Goal: Task Accomplishment & Management: Complete application form

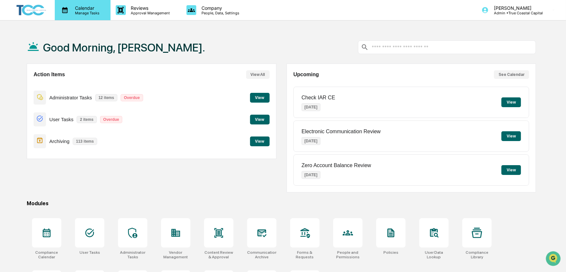
click at [79, 8] on p "Calendar" at bounding box center [86, 8] width 33 height 6
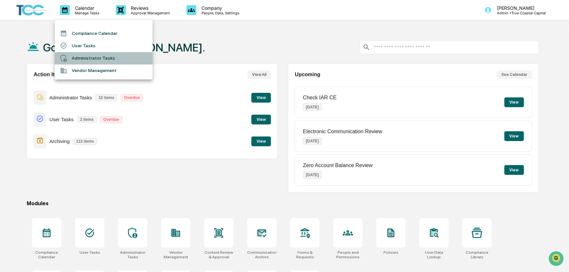
click at [80, 56] on li "Administrator Tasks" at bounding box center [104, 58] width 98 height 12
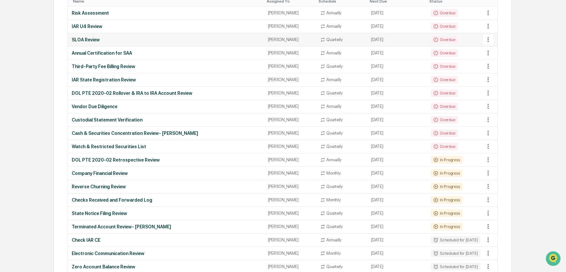
scroll to position [118, 0]
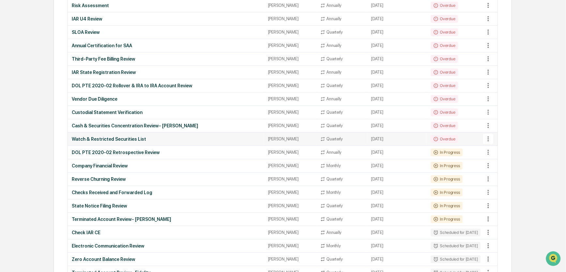
click at [116, 137] on div "Watch & Restricted Securities List" at bounding box center [166, 139] width 189 height 5
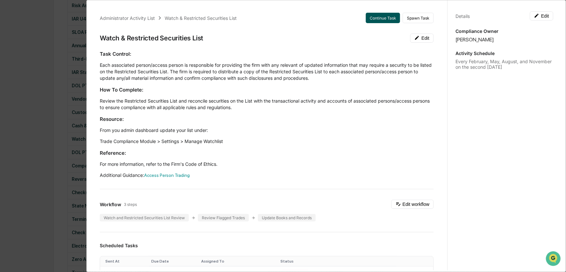
click at [375, 18] on button "Continue Task" at bounding box center [383, 18] width 34 height 10
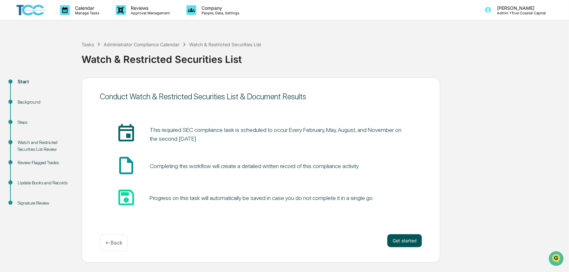
click at [408, 240] on button "Get started" at bounding box center [405, 241] width 35 height 13
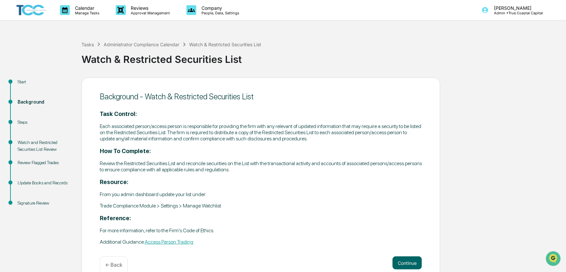
scroll to position [14, 0]
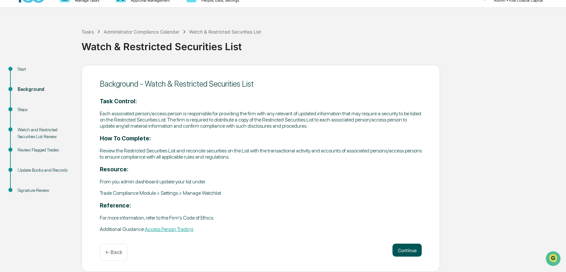
click at [409, 251] on button "Continue" at bounding box center [407, 250] width 29 height 13
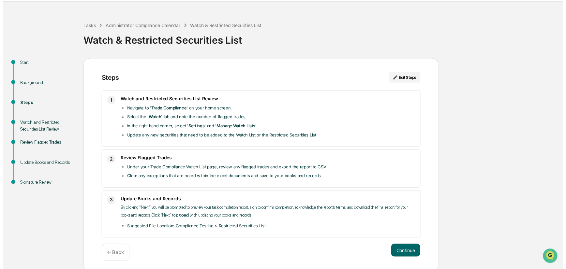
scroll to position [22, 0]
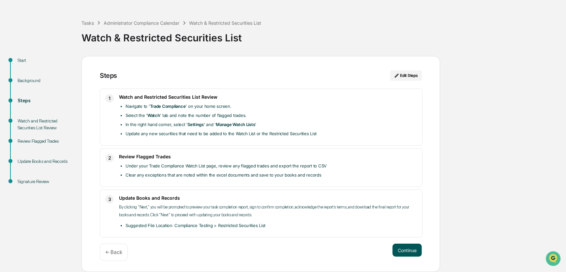
click at [401, 248] on button "Continue" at bounding box center [407, 250] width 29 height 13
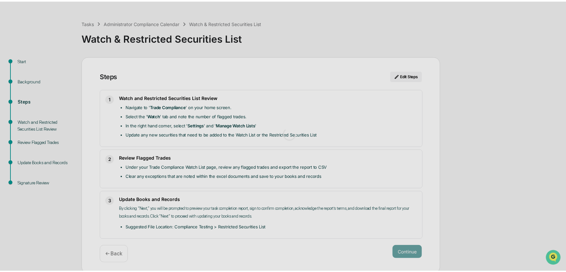
scroll to position [5, 0]
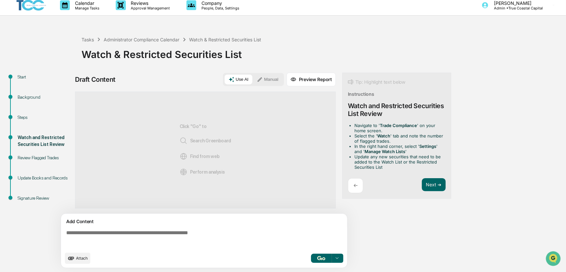
click at [214, 233] on textarea at bounding box center [206, 239] width 284 height 23
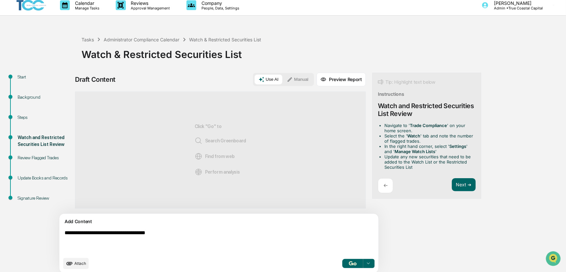
click at [283, 79] on button "Manual" at bounding box center [297, 80] width 29 height 10
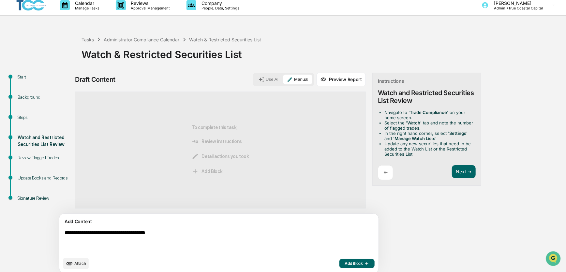
click at [113, 235] on textarea "**********" at bounding box center [204, 242] width 284 height 29
click at [273, 239] on textarea "**********" at bounding box center [204, 242] width 284 height 29
type textarea "**********"
click at [345, 265] on span "Add Block" at bounding box center [357, 263] width 25 height 5
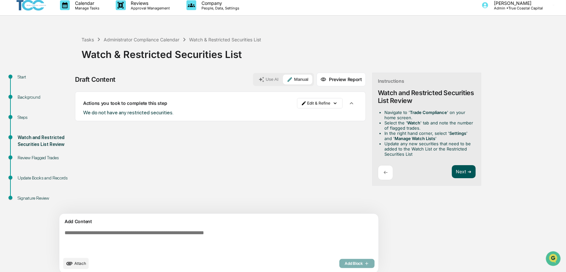
click at [452, 170] on button "Next ➔" at bounding box center [464, 171] width 24 height 13
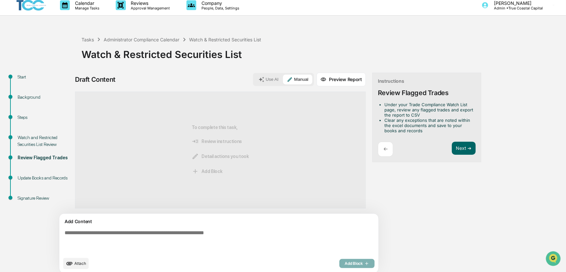
click at [263, 234] on textarea at bounding box center [204, 242] width 284 height 29
click at [261, 249] on textarea "**********" at bounding box center [204, 242] width 284 height 29
type textarea "**********"
click at [345, 263] on span "Add Block" at bounding box center [357, 263] width 25 height 5
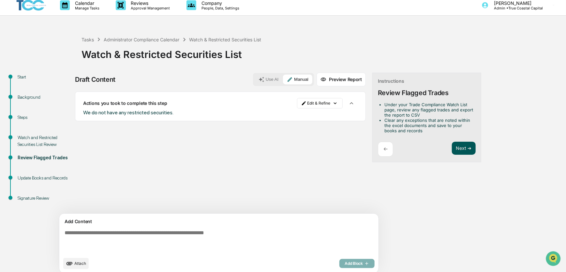
click at [452, 147] on button "Next ➔" at bounding box center [464, 148] width 24 height 13
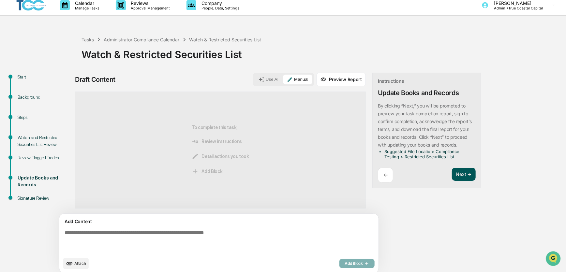
click at [452, 173] on button "Next ➔" at bounding box center [464, 174] width 24 height 13
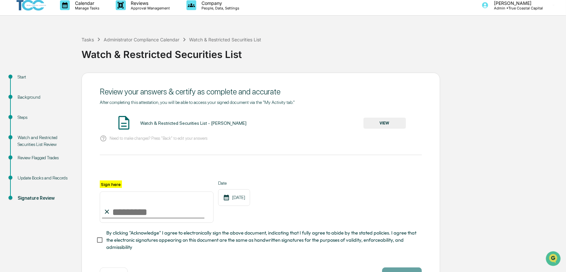
scroll to position [31, 0]
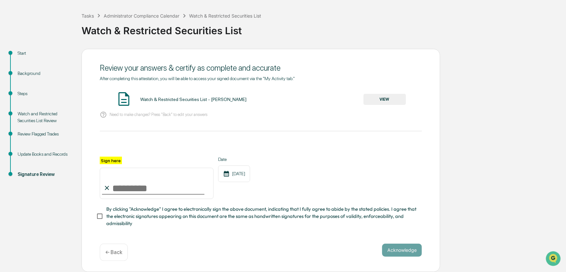
click at [396, 99] on button "VIEW" at bounding box center [385, 99] width 42 height 11
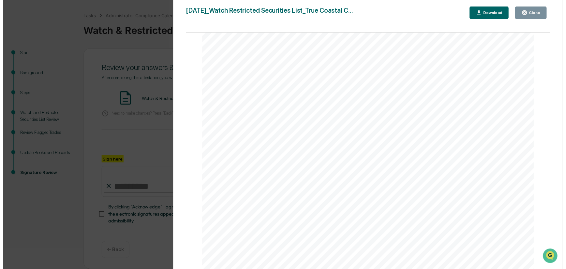
scroll to position [615, 0]
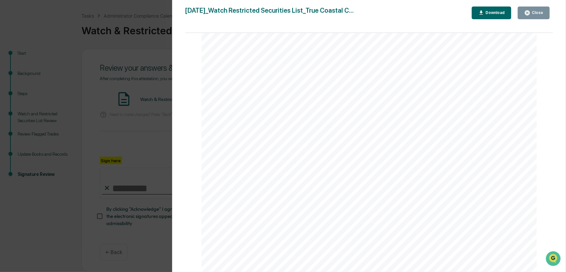
click at [496, 13] on div "Download" at bounding box center [494, 12] width 21 height 5
click at [408, 43] on div "Page 1/2" at bounding box center [369, 43] width 335 height 8
click at [529, 11] on icon "button" at bounding box center [527, 12] width 5 height 5
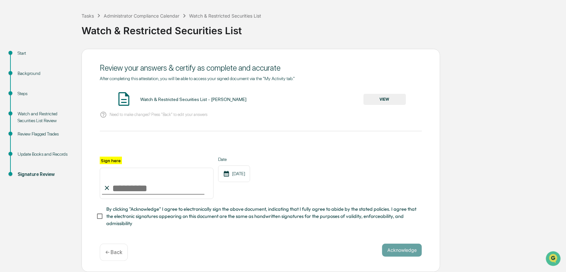
click at [178, 186] on input "Sign here" at bounding box center [157, 183] width 114 height 31
type input "**********"
click at [343, 245] on div "Acknowledge ← Back" at bounding box center [261, 252] width 322 height 17
click at [402, 247] on button "Acknowledge" at bounding box center [402, 250] width 40 height 13
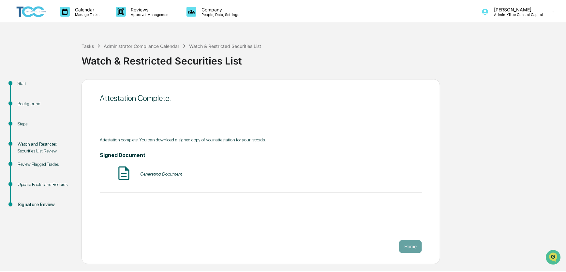
scroll to position [0, 0]
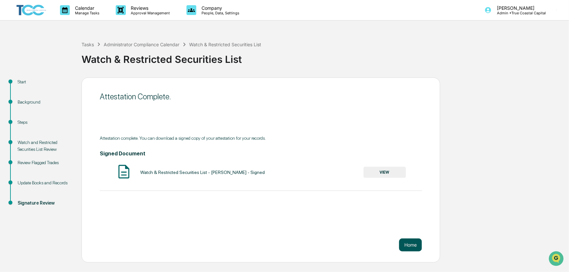
click at [411, 245] on button "Home" at bounding box center [410, 245] width 23 height 13
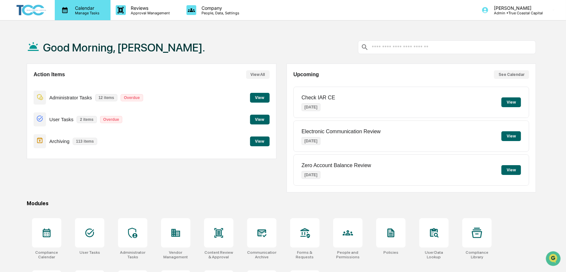
click at [75, 6] on p "Calendar" at bounding box center [86, 8] width 33 height 6
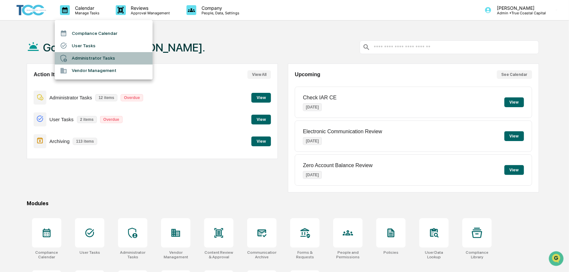
click at [82, 56] on li "Administrator Tasks" at bounding box center [104, 58] width 98 height 12
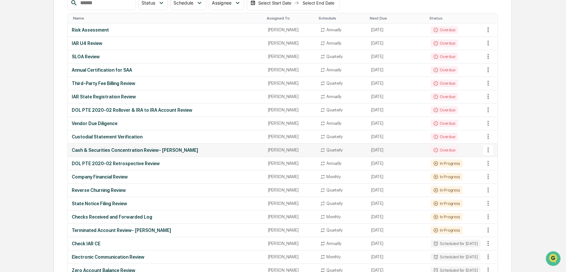
scroll to position [104, 0]
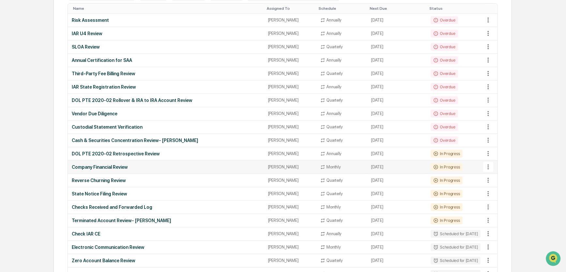
click at [116, 167] on div "Company Financial Review" at bounding box center [166, 167] width 189 height 5
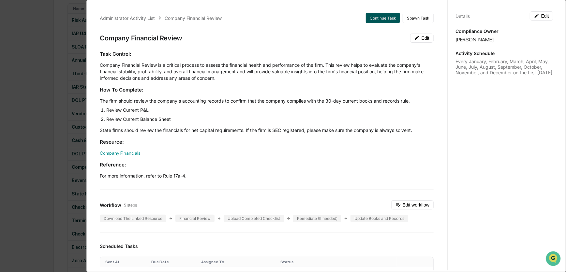
click at [373, 17] on button "Continue Task" at bounding box center [383, 18] width 34 height 10
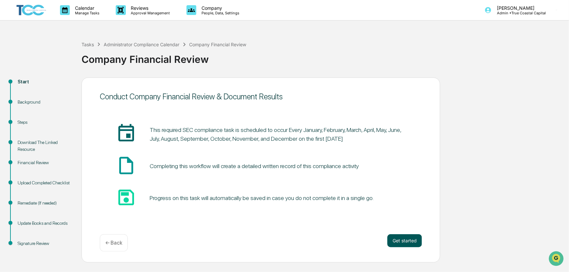
click at [405, 240] on button "Get started" at bounding box center [405, 241] width 35 height 13
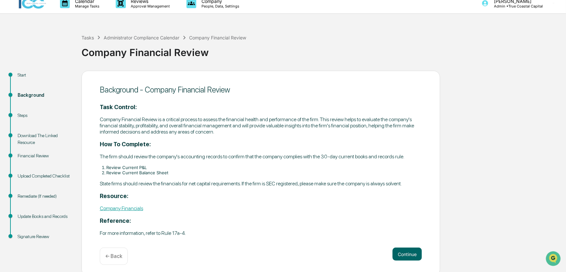
scroll to position [11, 0]
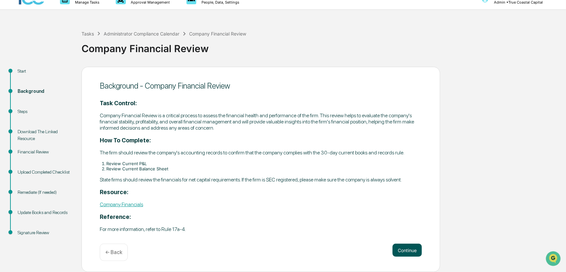
click at [407, 250] on button "Continue" at bounding box center [407, 250] width 29 height 13
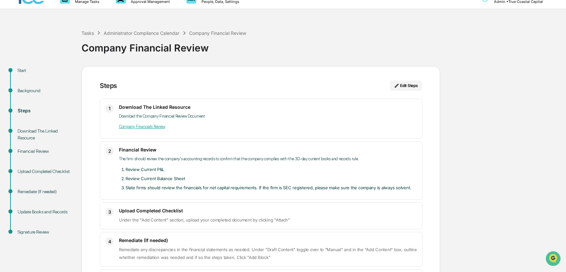
click at [157, 127] on link "Company Financials Review" at bounding box center [142, 126] width 46 height 5
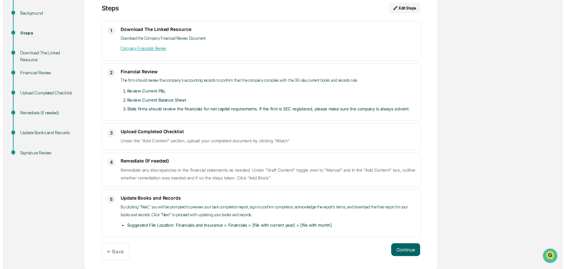
scroll to position [91, 0]
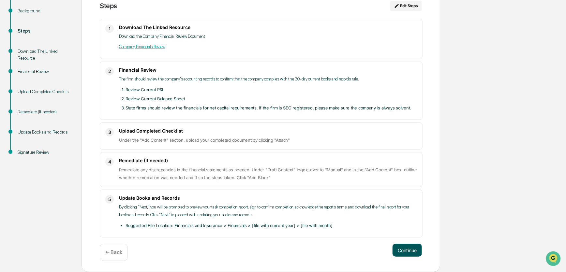
click at [404, 251] on button "Continue" at bounding box center [407, 250] width 29 height 13
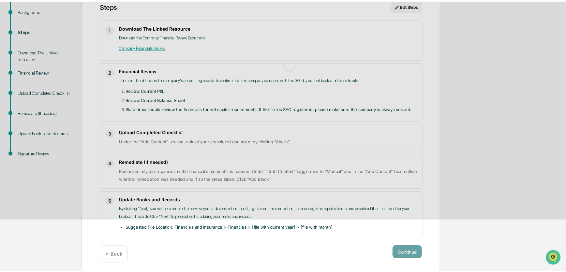
scroll to position [5, 0]
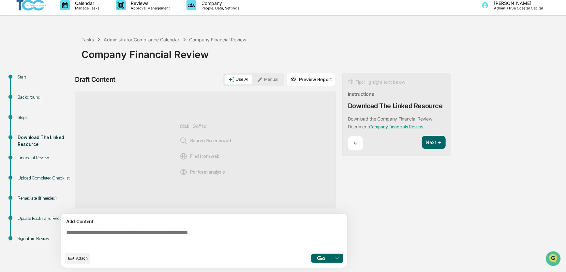
click at [271, 79] on button "Manual" at bounding box center [267, 80] width 29 height 10
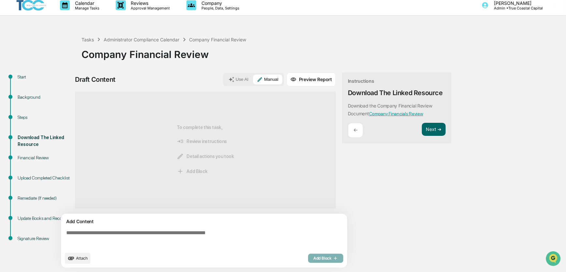
click at [84, 258] on span "Attach" at bounding box center [82, 258] width 12 height 5
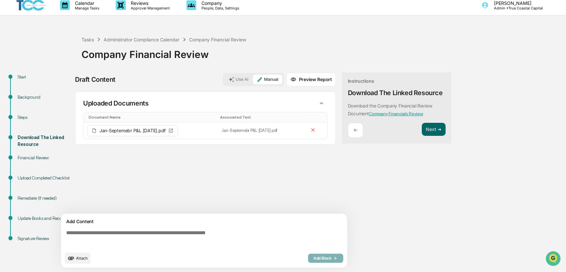
click at [85, 259] on span "Attach" at bounding box center [82, 258] width 12 height 5
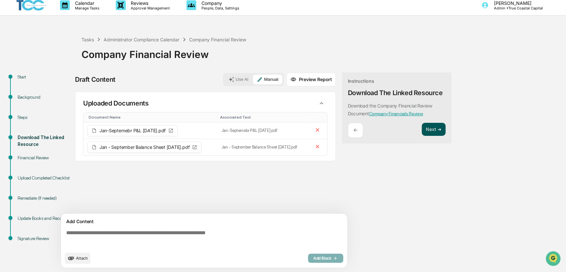
click at [436, 127] on button "Next ➔" at bounding box center [434, 129] width 24 height 13
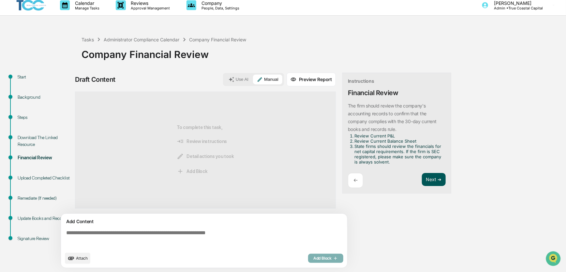
click at [440, 179] on button "Next ➔" at bounding box center [434, 179] width 24 height 13
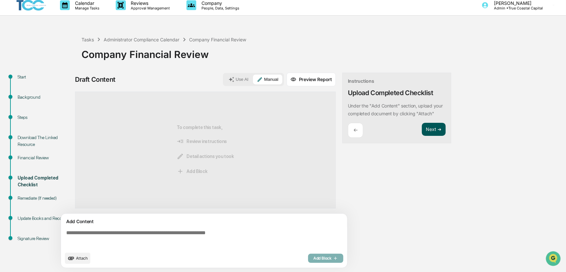
click at [436, 130] on button "Next ➔" at bounding box center [434, 129] width 24 height 13
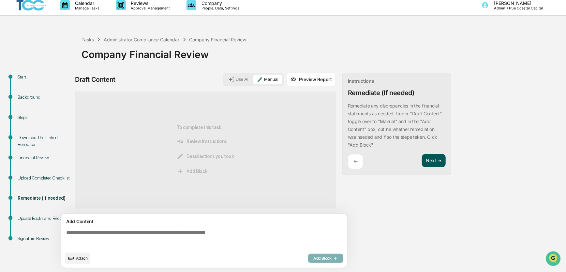
click at [435, 161] on button "Next ➔" at bounding box center [434, 160] width 24 height 13
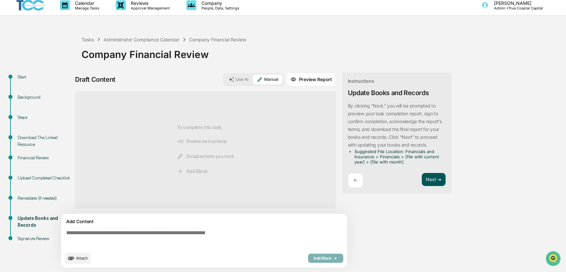
click at [440, 180] on button "Next ➔" at bounding box center [434, 179] width 24 height 13
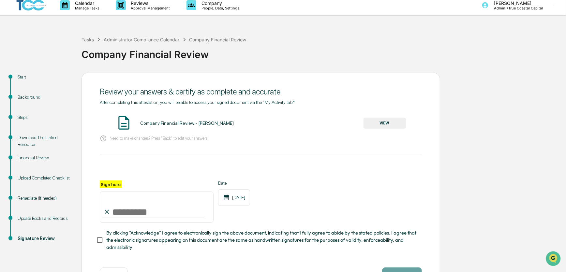
click at [384, 121] on button "VIEW" at bounding box center [385, 123] width 42 height 11
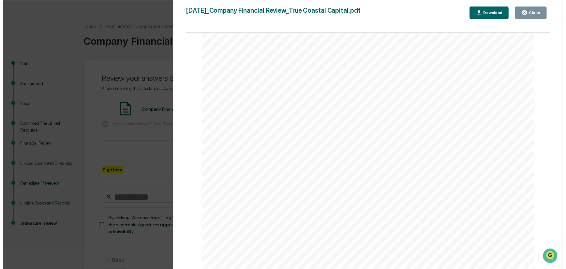
scroll to position [31, 0]
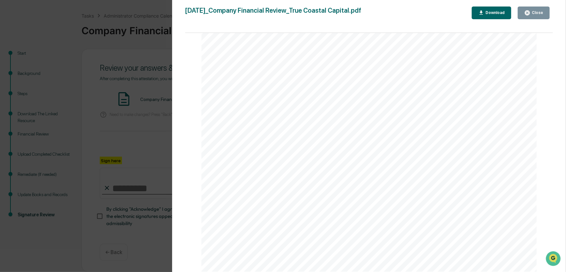
click at [490, 15] on div "Download" at bounding box center [494, 12] width 21 height 5
click at [528, 14] on icon "button" at bounding box center [527, 12] width 5 height 5
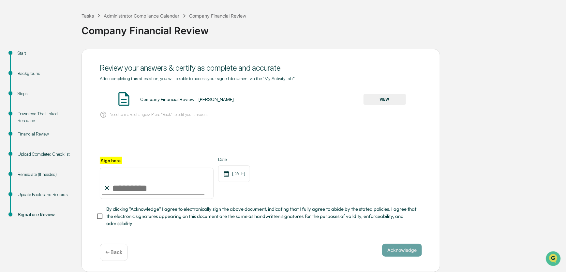
click at [183, 190] on input "Sign here" at bounding box center [157, 183] width 114 height 31
type input "**********"
click at [89, 215] on div "**********" at bounding box center [261, 160] width 359 height 223
click at [397, 251] on button "Acknowledge" at bounding box center [402, 250] width 40 height 13
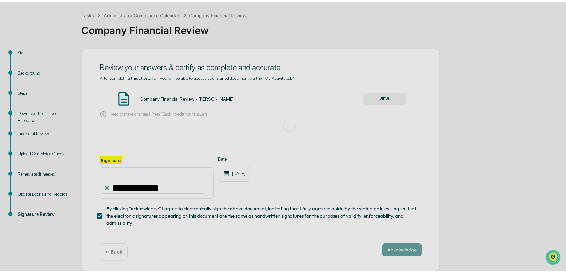
scroll to position [0, 0]
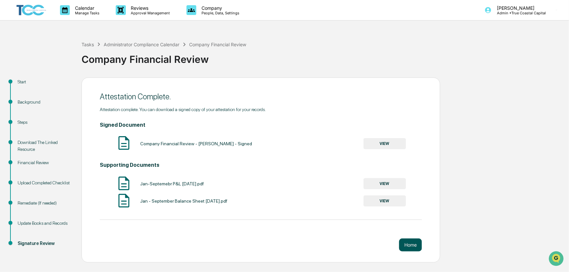
click at [413, 248] on button "Home" at bounding box center [410, 245] width 23 height 13
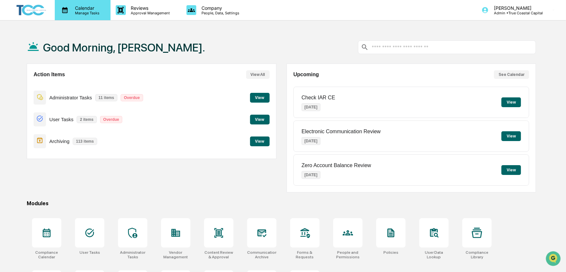
click at [84, 11] on p "Manage Tasks" at bounding box center [86, 13] width 33 height 5
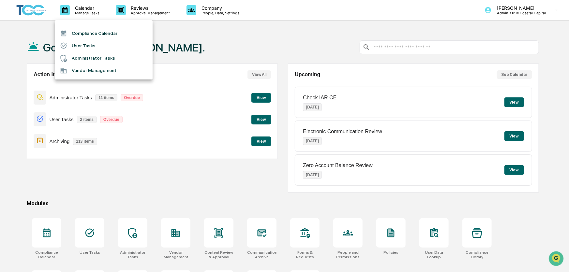
click at [74, 60] on li "Administrator Tasks" at bounding box center [104, 58] width 98 height 12
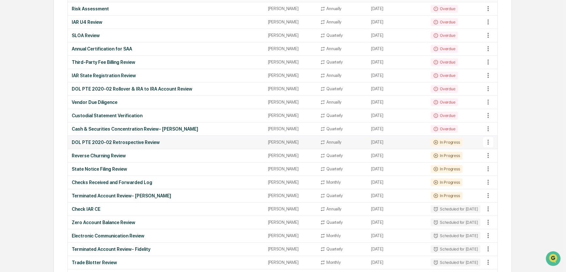
scroll to position [118, 0]
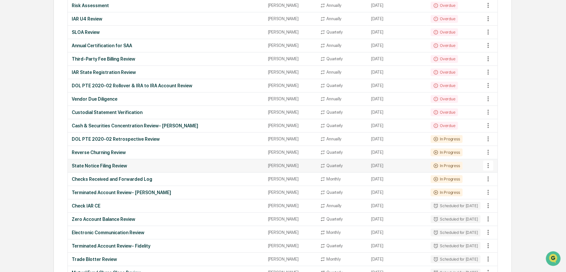
click at [280, 166] on div "[PERSON_NAME]" at bounding box center [290, 165] width 44 height 5
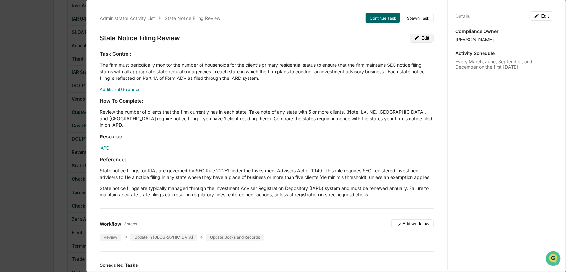
click at [415, 38] on button "Edit" at bounding box center [421, 38] width 23 height 9
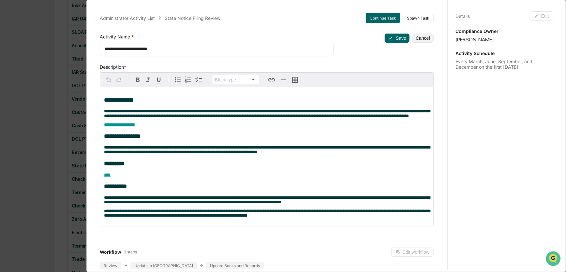
click at [525, 23] on div "Details Edit Compliance Owner [PERSON_NAME] Activity Schedule Every March, June…" at bounding box center [505, 142] width 114 height 288
click at [419, 36] on button "Cancel" at bounding box center [423, 38] width 22 height 9
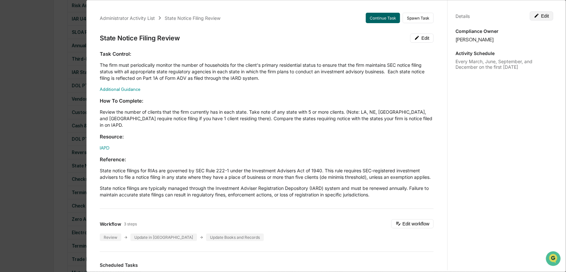
click at [535, 16] on icon at bounding box center [536, 15] width 5 height 5
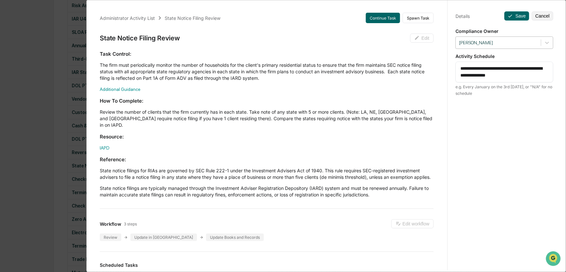
click at [481, 42] on div at bounding box center [498, 43] width 79 height 6
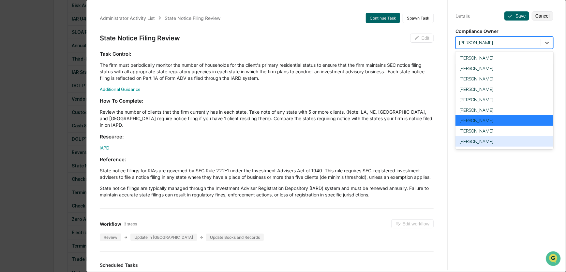
click at [482, 147] on div "[PERSON_NAME]" at bounding box center [505, 141] width 98 height 10
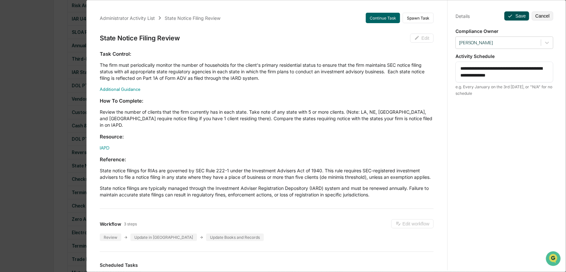
click at [513, 14] on button "Save" at bounding box center [517, 15] width 25 height 9
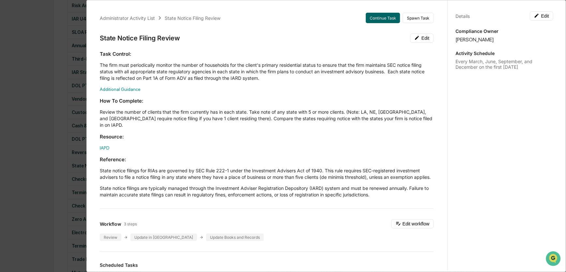
click at [25, 45] on div "Administrator Activity List State Notice Filing Review Continue Task Spawn Task…" at bounding box center [283, 136] width 566 height 272
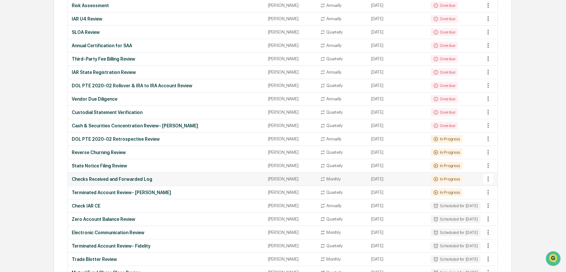
click at [279, 178] on div "[PERSON_NAME]" at bounding box center [290, 179] width 44 height 5
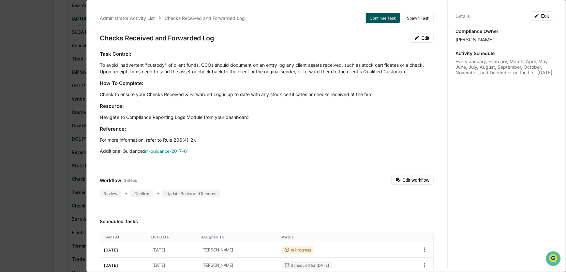
click at [375, 18] on button "Continue Task" at bounding box center [383, 18] width 34 height 10
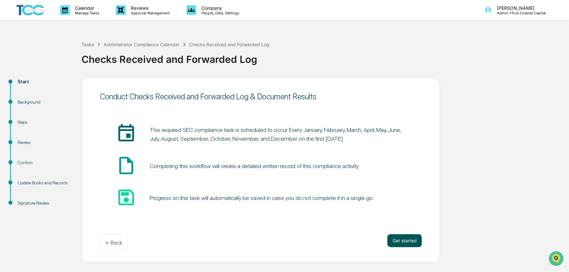
click at [410, 240] on button "Get started" at bounding box center [405, 241] width 35 height 13
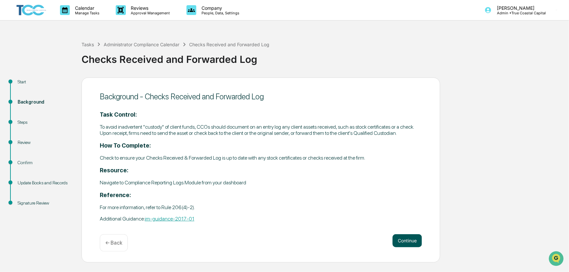
click at [409, 240] on button "Continue" at bounding box center [407, 241] width 29 height 13
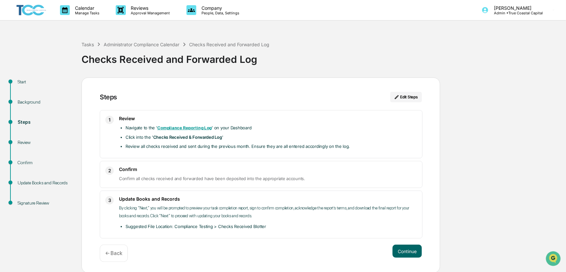
click at [186, 128] on strong "Compliance Reporting Log" at bounding box center [185, 128] width 54 height 5
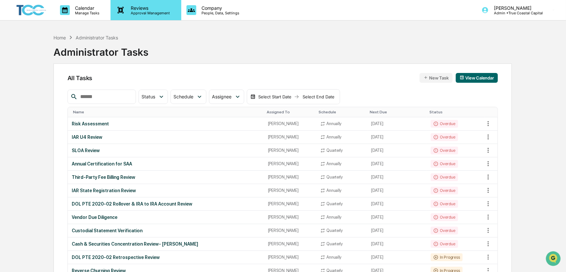
click at [147, 11] on p "Approval Management" at bounding box center [150, 13] width 48 height 5
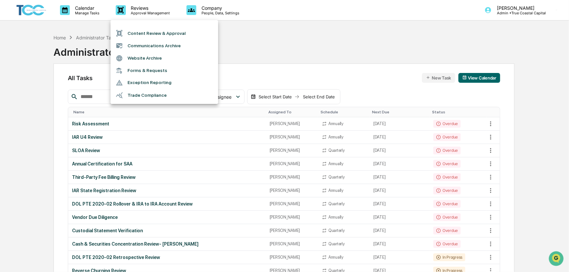
click at [153, 46] on li "Communications Archive" at bounding box center [165, 45] width 108 height 12
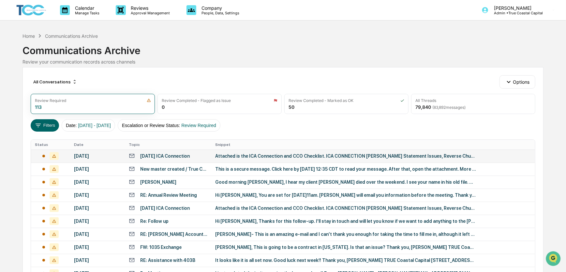
click at [150, 157] on div "[DATE] ICA Connection" at bounding box center [165, 156] width 50 height 5
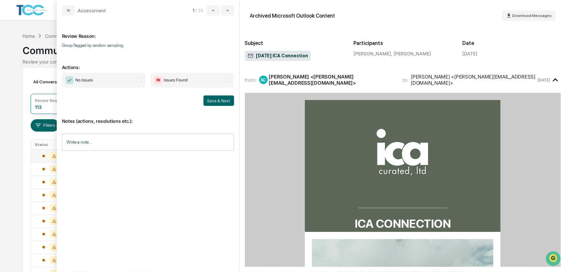
click at [170, 142] on input "Write a note..." at bounding box center [148, 142] width 172 height 17
click at [119, 82] on span "No Issues" at bounding box center [104, 80] width 84 height 15
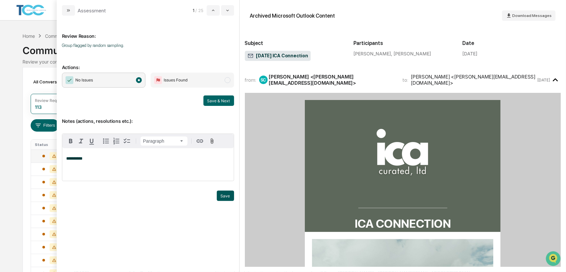
click at [226, 198] on button "Save" at bounding box center [225, 196] width 17 height 10
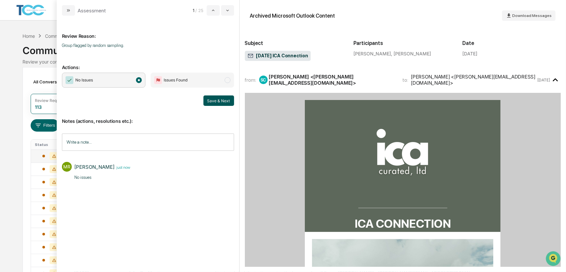
click at [212, 101] on button "Save & Next" at bounding box center [219, 101] width 31 height 10
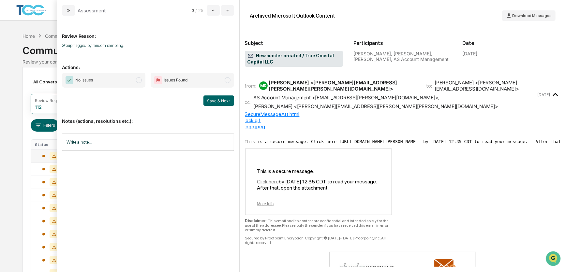
click at [116, 81] on span "No Issues" at bounding box center [104, 80] width 84 height 15
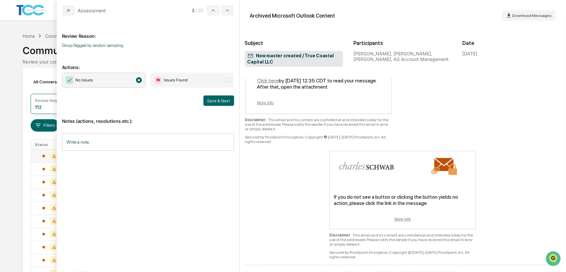
scroll to position [102, 0]
click at [211, 101] on button "Save & Next" at bounding box center [219, 101] width 31 height 10
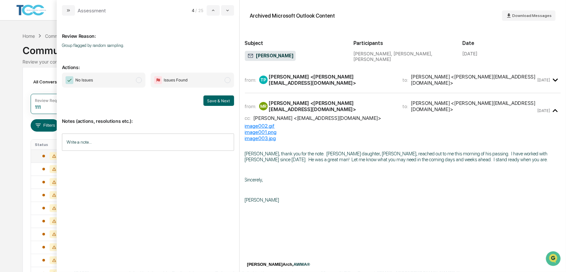
click at [102, 82] on span "No Issues" at bounding box center [104, 80] width 84 height 15
click at [219, 100] on button "Save & Next" at bounding box center [219, 101] width 31 height 10
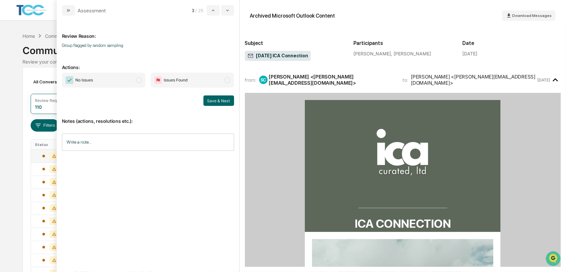
click at [102, 82] on span "No Issues" at bounding box center [104, 80] width 84 height 15
click at [215, 102] on button "Save & Next" at bounding box center [219, 101] width 31 height 10
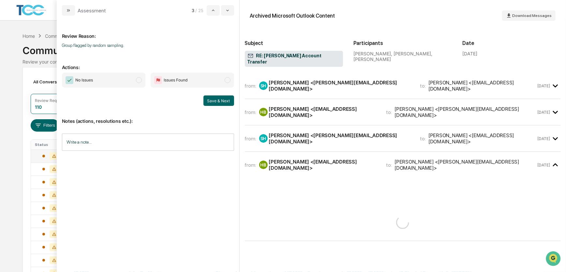
click at [100, 80] on span "No Issues" at bounding box center [104, 80] width 84 height 15
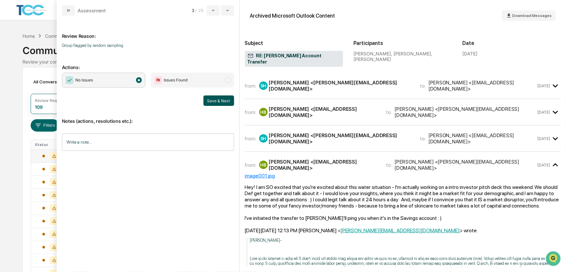
click at [210, 100] on button "Save & Next" at bounding box center [219, 101] width 31 height 10
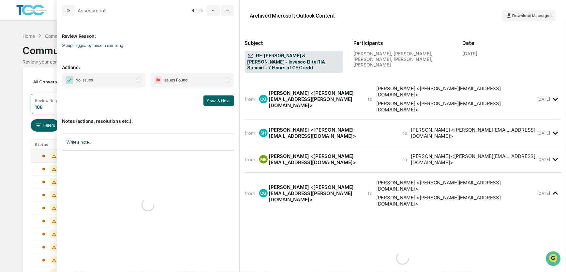
click at [106, 83] on span "No Issues" at bounding box center [104, 80] width 84 height 15
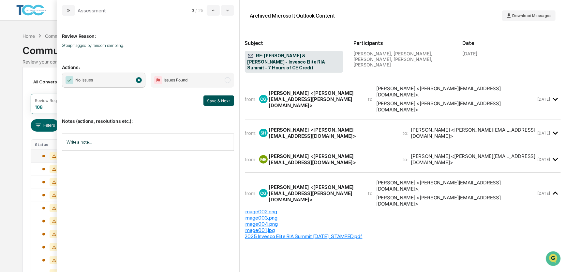
click at [221, 101] on button "Save & Next" at bounding box center [219, 101] width 31 height 10
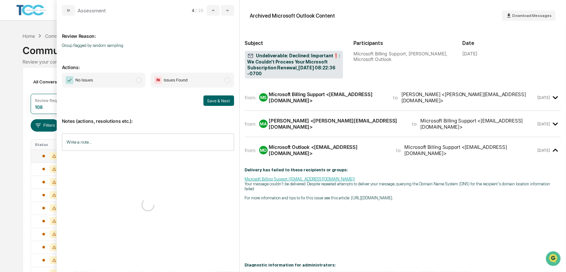
click at [105, 78] on span "No Issues" at bounding box center [104, 80] width 84 height 15
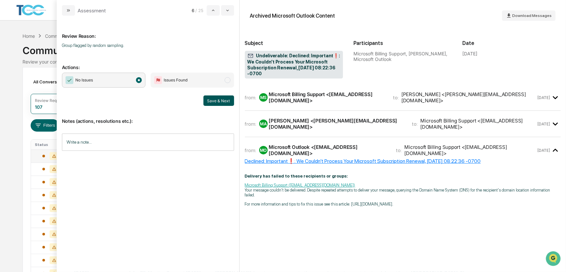
click at [221, 99] on button "Save & Next" at bounding box center [219, 101] width 31 height 10
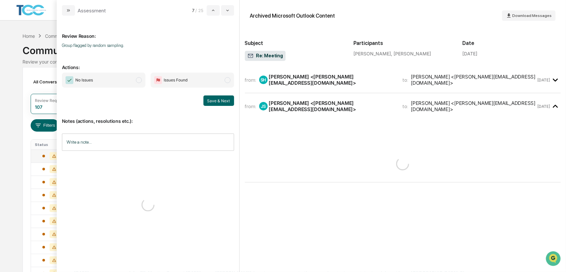
click at [114, 79] on span "No Issues" at bounding box center [104, 80] width 84 height 15
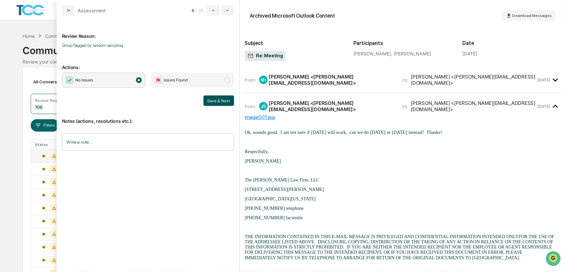
click at [224, 98] on button "Save & Next" at bounding box center [219, 101] width 31 height 10
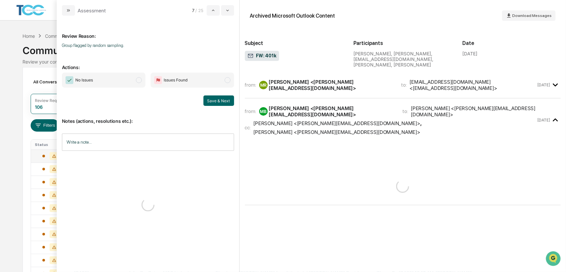
click at [110, 80] on span "No Issues" at bounding box center [104, 80] width 84 height 15
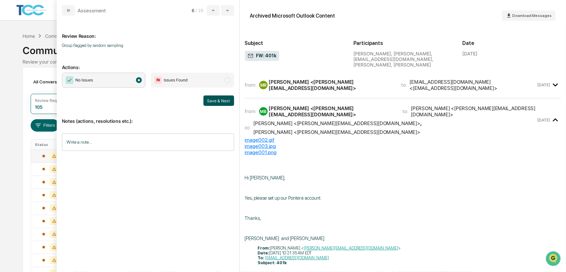
click at [218, 99] on button "Save & Next" at bounding box center [219, 101] width 31 height 10
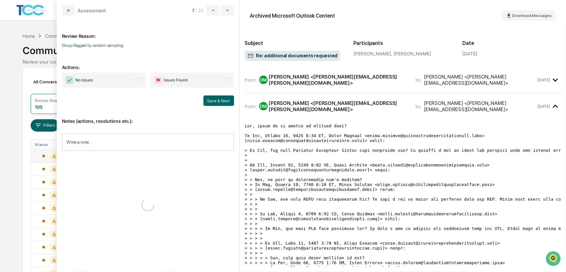
click at [106, 81] on span "No Issues" at bounding box center [104, 80] width 84 height 15
click at [219, 101] on button "Save & Next" at bounding box center [219, 101] width 31 height 10
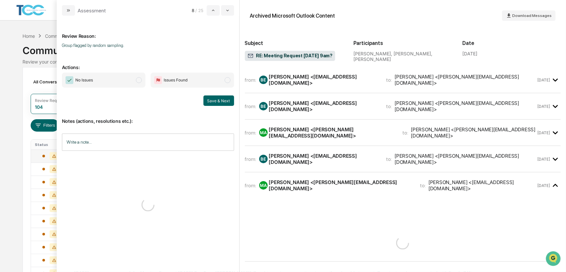
click at [110, 80] on span "No Issues" at bounding box center [104, 80] width 84 height 15
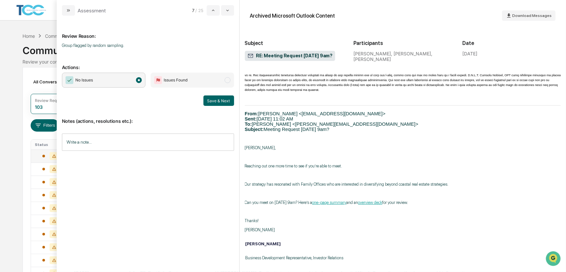
scroll to position [378, 0]
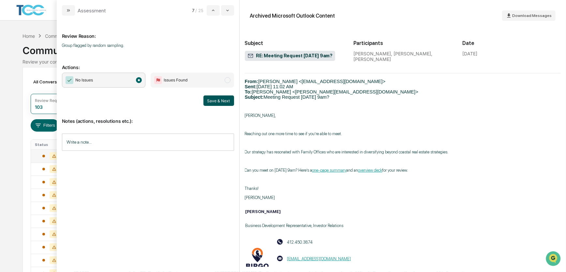
click at [223, 100] on button "Save & Next" at bounding box center [219, 101] width 31 height 10
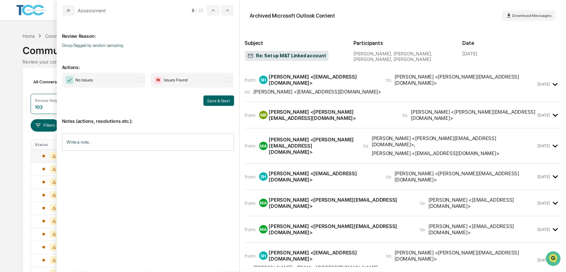
click at [121, 80] on span "No Issues" at bounding box center [104, 80] width 84 height 15
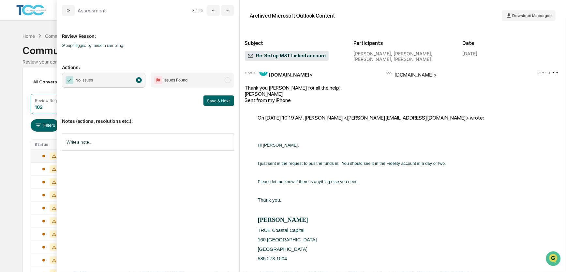
scroll to position [356, 0]
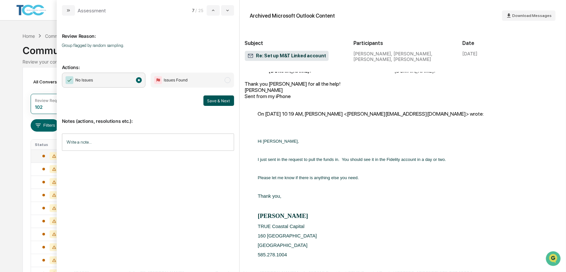
click at [217, 101] on button "Save & Next" at bounding box center [219, 101] width 31 height 10
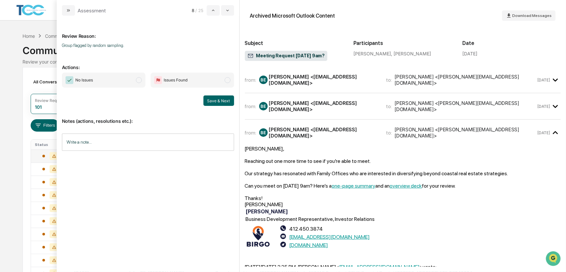
click at [114, 79] on span "No Issues" at bounding box center [104, 80] width 84 height 15
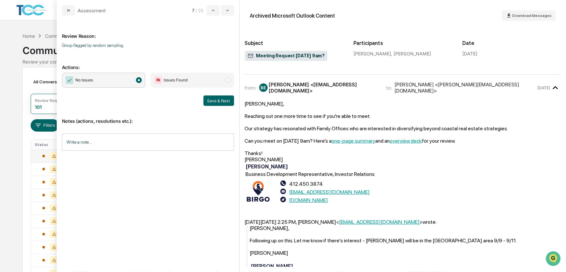
scroll to position [59, 0]
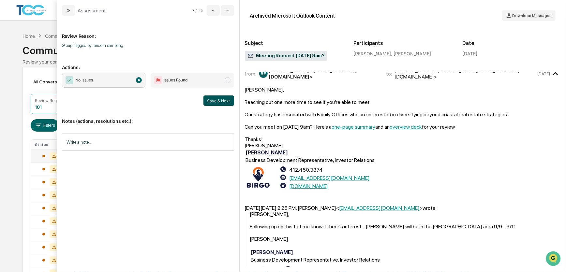
click at [224, 99] on button "Save & Next" at bounding box center [219, 101] width 31 height 10
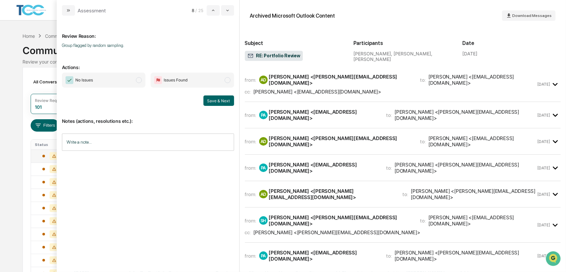
click at [120, 77] on span "No Issues" at bounding box center [104, 80] width 84 height 15
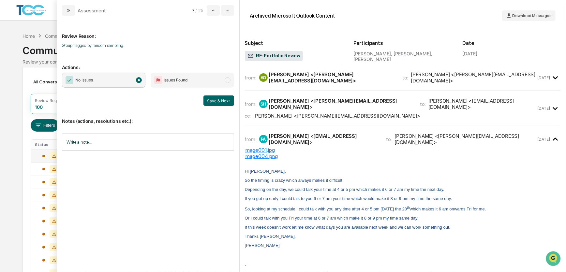
scroll to position [185, 0]
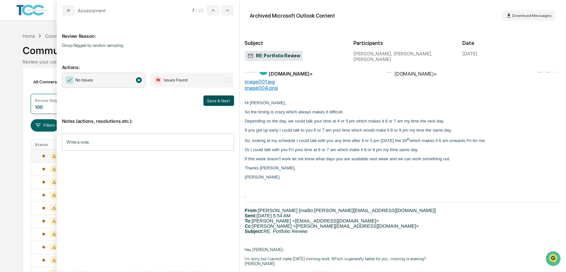
click at [211, 100] on button "Save & Next" at bounding box center [219, 101] width 31 height 10
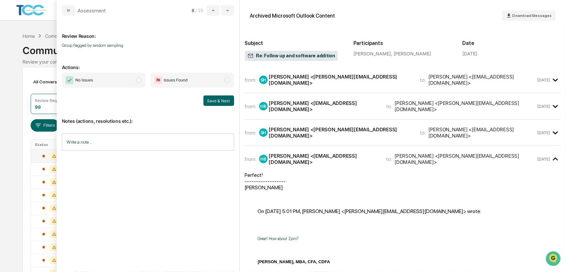
click at [125, 81] on span "No Issues" at bounding box center [104, 80] width 84 height 15
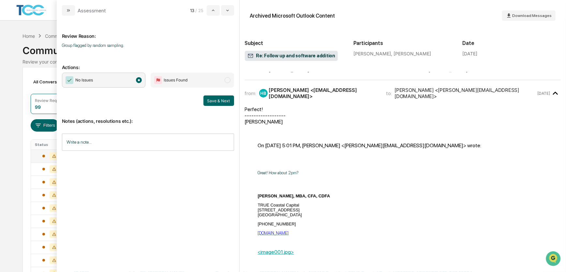
scroll to position [67, 0]
click at [215, 100] on button "Save & Next" at bounding box center [219, 101] width 31 height 10
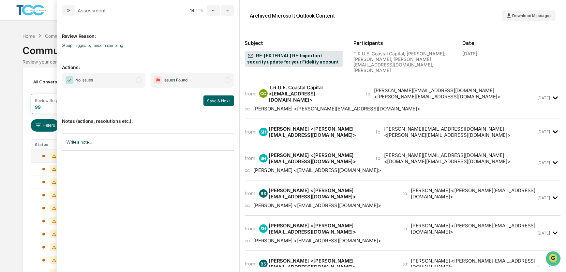
click at [106, 85] on span "No Issues" at bounding box center [104, 80] width 84 height 15
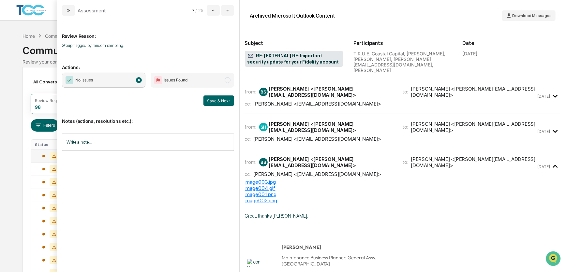
scroll to position [104, 0]
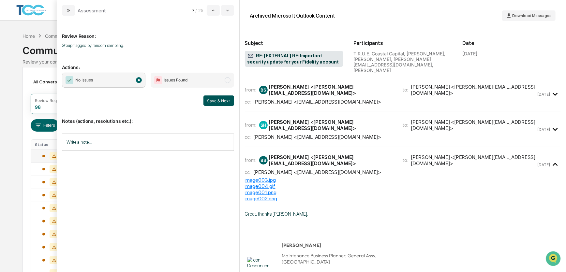
click at [216, 104] on button "Save & Next" at bounding box center [219, 101] width 31 height 10
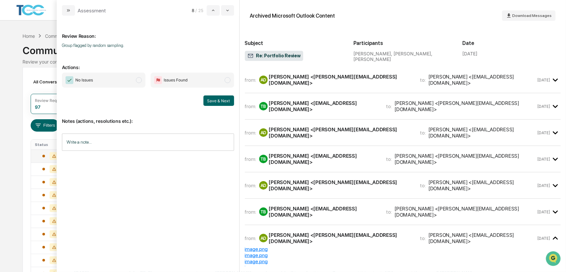
click at [121, 82] on span "No Issues" at bounding box center [104, 80] width 84 height 15
click at [219, 97] on button "Save & Next" at bounding box center [219, 101] width 31 height 10
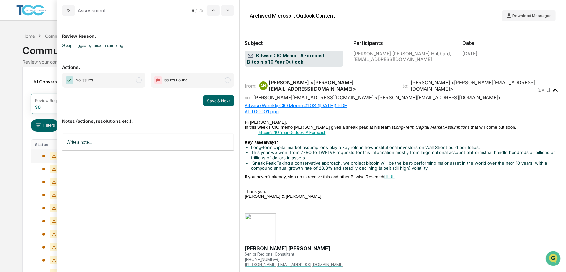
click at [116, 81] on span "No Issues" at bounding box center [104, 80] width 84 height 15
click at [211, 100] on button "Save & Next" at bounding box center [219, 101] width 31 height 10
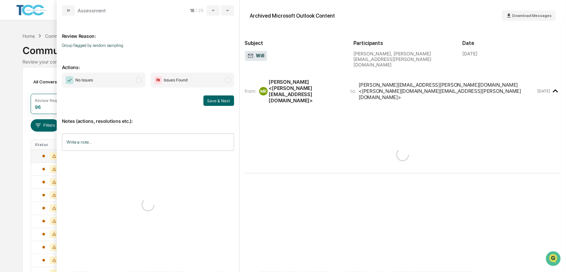
click at [119, 74] on span "No Issues" at bounding box center [104, 80] width 84 height 15
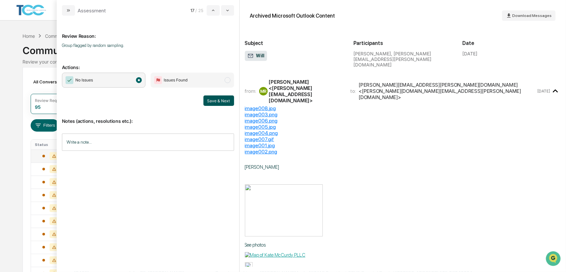
click at [218, 98] on button "Save & Next" at bounding box center [219, 101] width 31 height 10
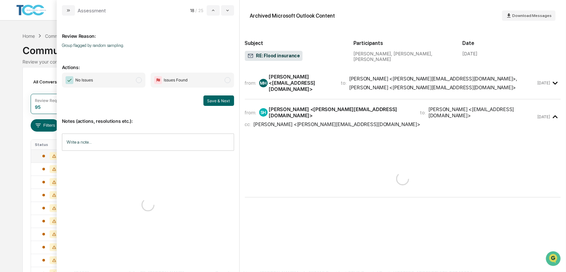
click at [111, 82] on span "No Issues" at bounding box center [104, 80] width 84 height 15
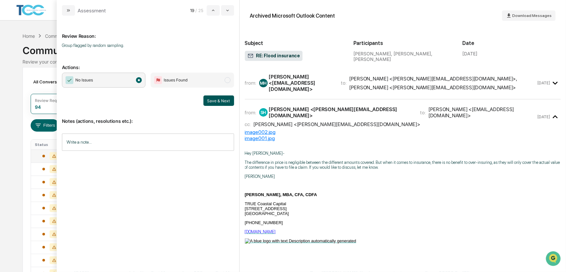
click at [215, 101] on button "Save & Next" at bounding box center [219, 101] width 31 height 10
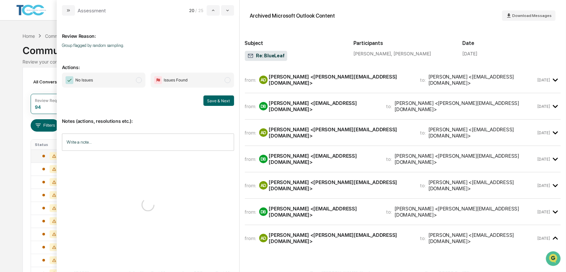
click at [113, 80] on span "No Issues" at bounding box center [104, 80] width 84 height 15
click at [214, 101] on button "Save & Next" at bounding box center [219, 101] width 31 height 10
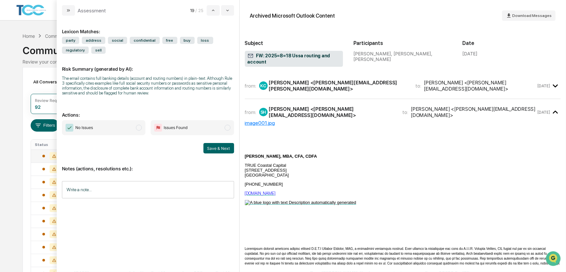
click at [179, 130] on span "Issues Found" at bounding box center [176, 128] width 24 height 7
click at [162, 192] on input "Write a note..." at bounding box center [148, 189] width 172 height 17
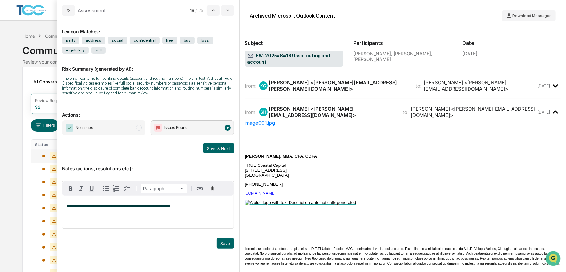
click at [188, 207] on p "**********" at bounding box center [148, 206] width 164 height 5
click at [111, 212] on span "**********" at bounding box center [147, 208] width 163 height 9
click at [136, 213] on p "**********" at bounding box center [148, 208] width 164 height 9
click at [225, 245] on button "Save" at bounding box center [225, 243] width 17 height 10
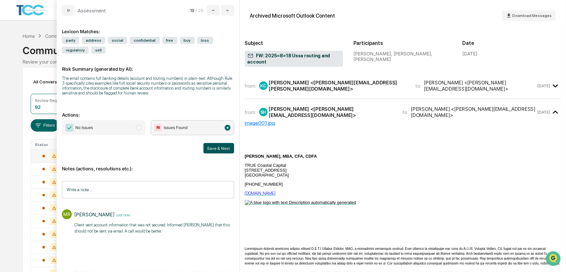
click at [216, 148] on button "Save & Next" at bounding box center [219, 148] width 31 height 10
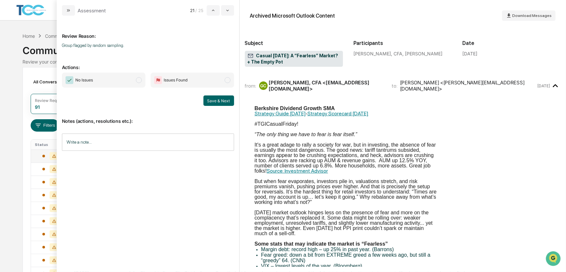
click at [108, 78] on span "No Issues" at bounding box center [104, 80] width 84 height 15
click at [219, 99] on button "Save & Next" at bounding box center [219, 101] width 31 height 10
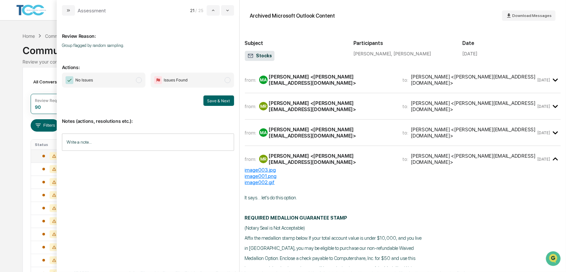
click at [117, 78] on span "No Issues" at bounding box center [104, 80] width 84 height 15
click at [220, 101] on button "Save & Next" at bounding box center [219, 101] width 31 height 10
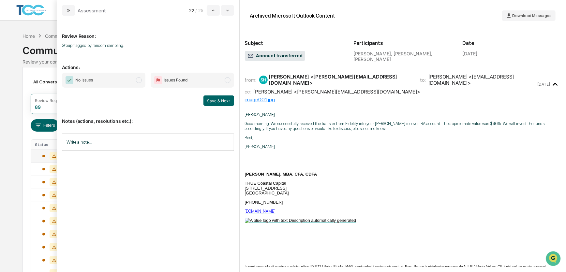
click at [108, 77] on span "No Issues" at bounding box center [104, 80] width 84 height 15
click at [213, 99] on button "Save & Next" at bounding box center [219, 101] width 31 height 10
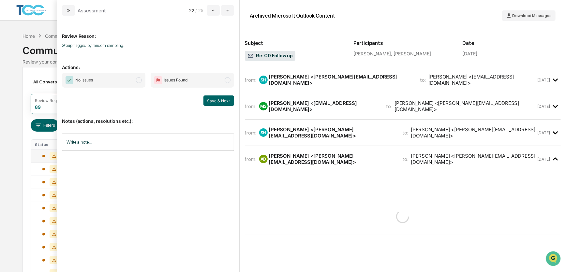
click at [114, 80] on span "No Issues" at bounding box center [104, 80] width 84 height 15
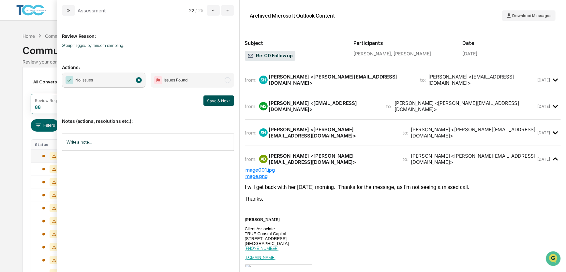
click at [215, 100] on button "Save & Next" at bounding box center [219, 101] width 31 height 10
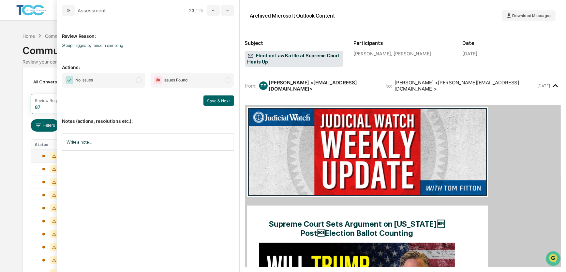
click at [110, 79] on span "No Issues" at bounding box center [104, 80] width 84 height 15
click at [215, 99] on button "Save & Next" at bounding box center [219, 101] width 31 height 10
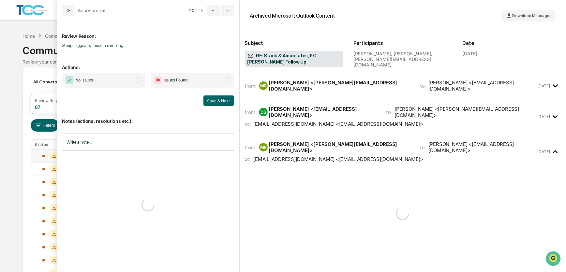
click at [110, 76] on span "No Issues" at bounding box center [104, 80] width 84 height 15
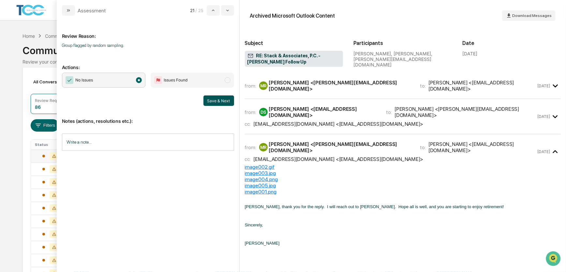
click at [220, 99] on button "Save & Next" at bounding box center [219, 101] width 31 height 10
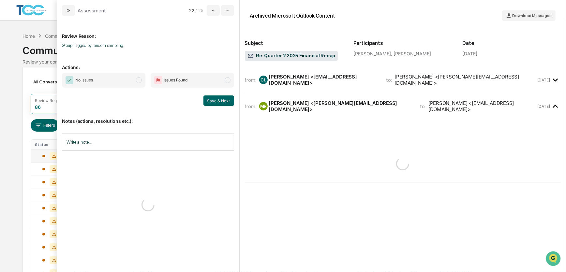
click at [115, 78] on span "No Issues" at bounding box center [104, 80] width 84 height 15
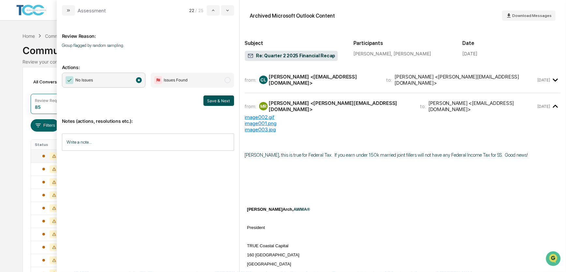
click at [209, 100] on button "Save & Next" at bounding box center [219, 101] width 31 height 10
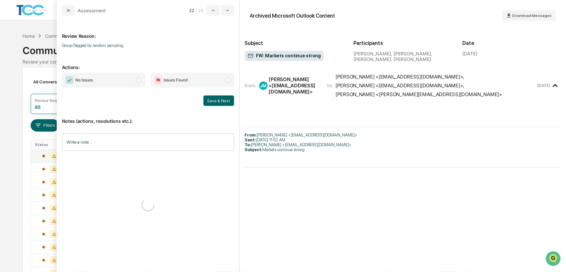
click at [110, 79] on span "No Issues" at bounding box center [104, 80] width 84 height 15
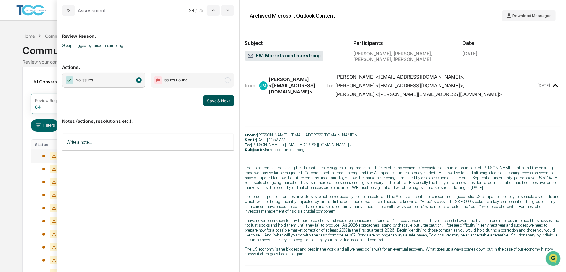
click at [211, 100] on button "Save & Next" at bounding box center [219, 101] width 31 height 10
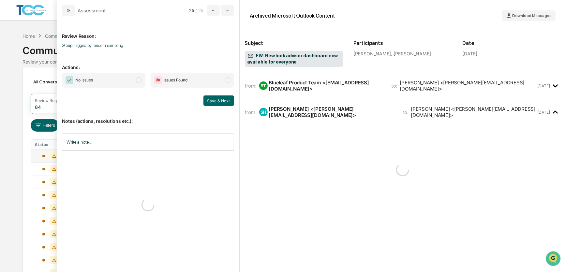
click at [115, 79] on span "No Issues" at bounding box center [104, 80] width 84 height 15
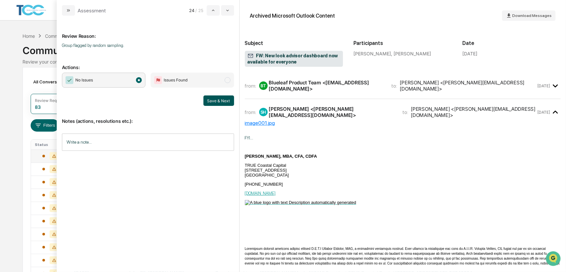
click at [214, 102] on button "Save & Next" at bounding box center [219, 101] width 31 height 10
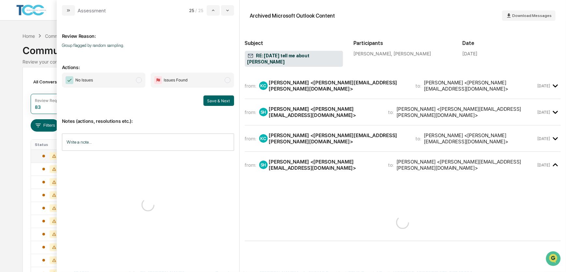
click at [117, 81] on span "No Issues" at bounding box center [104, 80] width 84 height 15
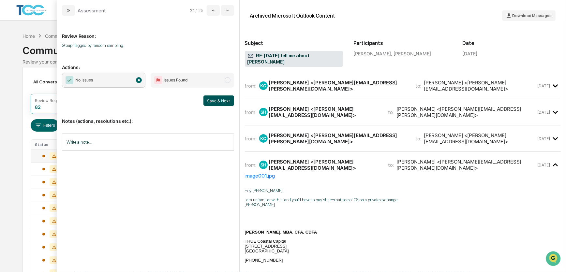
click at [216, 102] on button "Save & Next" at bounding box center [219, 101] width 31 height 10
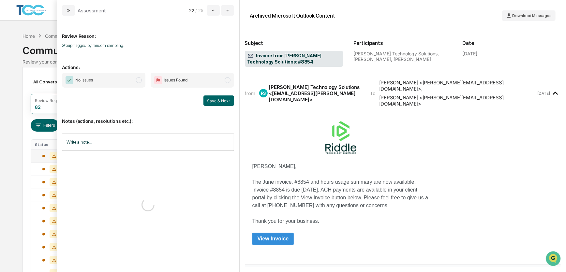
click at [118, 76] on span "No Issues" at bounding box center [104, 80] width 84 height 15
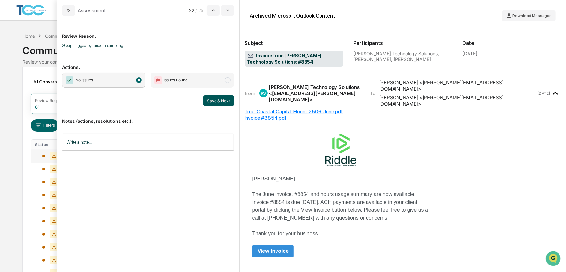
click at [216, 98] on button "Save & Next" at bounding box center [219, 101] width 31 height 10
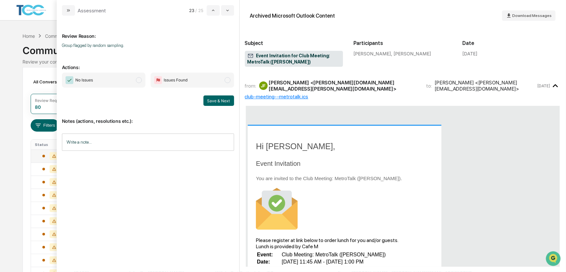
click at [124, 78] on span "No Issues" at bounding box center [104, 80] width 84 height 15
click at [215, 99] on button "Save & Next" at bounding box center [219, 101] width 31 height 10
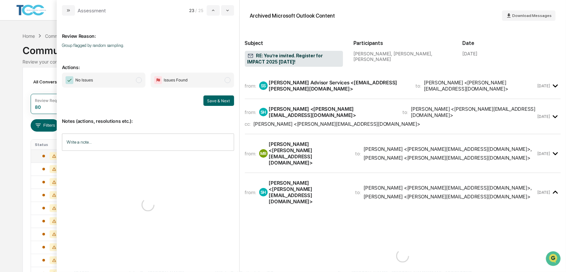
click at [122, 77] on span "No Issues" at bounding box center [104, 80] width 84 height 15
click at [216, 100] on button "Save & Next" at bounding box center [219, 101] width 31 height 10
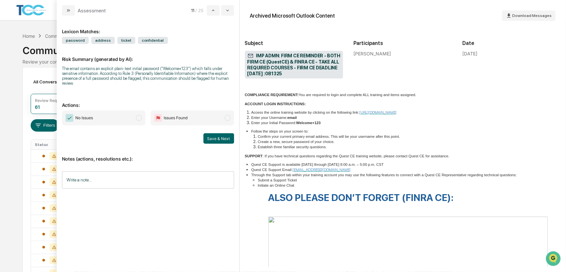
scroll to position [504, 0]
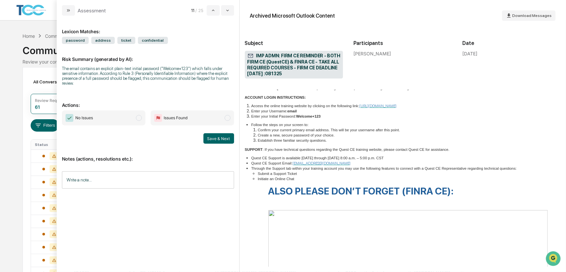
click at [134, 111] on span "No Issues" at bounding box center [104, 118] width 84 height 15
click at [217, 133] on button "Save & Next" at bounding box center [219, 138] width 31 height 10
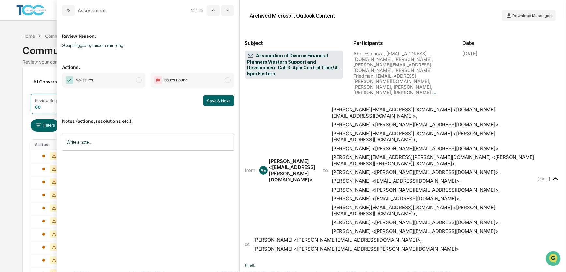
click at [113, 83] on span "No Issues" at bounding box center [104, 80] width 84 height 15
click at [217, 101] on button "Save & Next" at bounding box center [219, 101] width 31 height 10
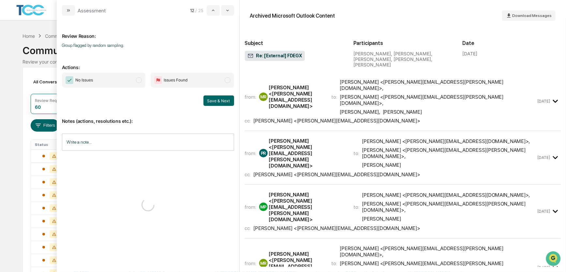
click at [119, 80] on span "No Issues" at bounding box center [104, 80] width 84 height 15
click at [220, 101] on button "Save & Next" at bounding box center [219, 101] width 31 height 10
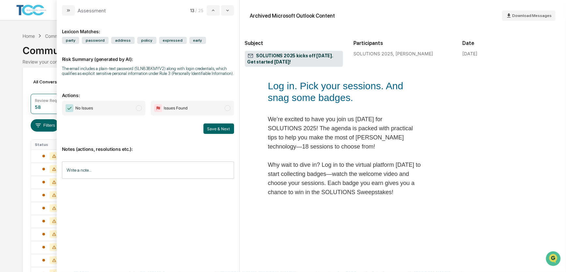
scroll to position [245, 0]
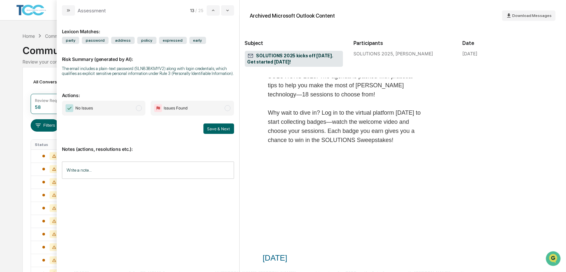
click at [128, 108] on span "No Issues" at bounding box center [104, 108] width 84 height 15
click at [212, 129] on button "Save & Next" at bounding box center [219, 129] width 31 height 10
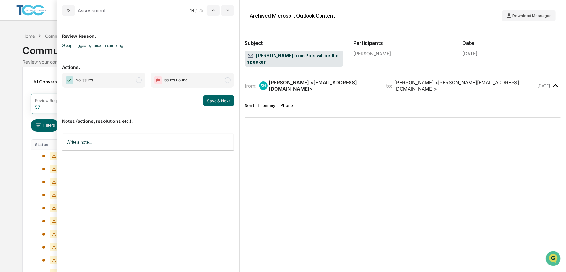
click at [123, 78] on span "No Issues" at bounding box center [104, 80] width 84 height 15
click at [215, 100] on button "Save & Next" at bounding box center [219, 101] width 31 height 10
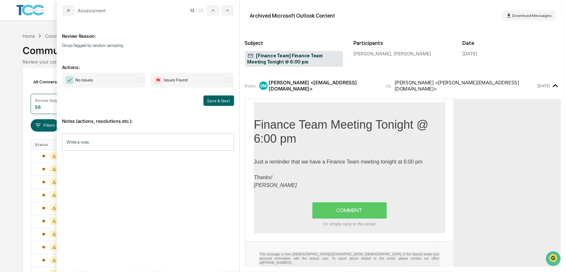
click at [116, 84] on span "No Issues" at bounding box center [104, 80] width 84 height 15
click at [214, 100] on button "Save & Next" at bounding box center [219, 101] width 31 height 10
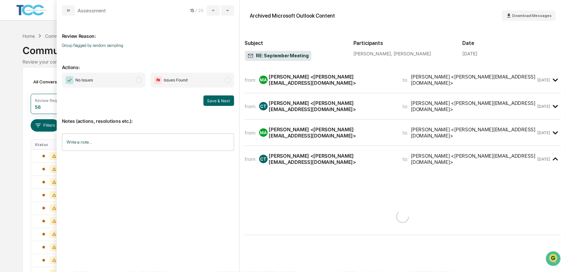
click at [126, 84] on span "No Issues" at bounding box center [104, 80] width 84 height 15
click at [218, 103] on button "Save & Next" at bounding box center [219, 101] width 31 height 10
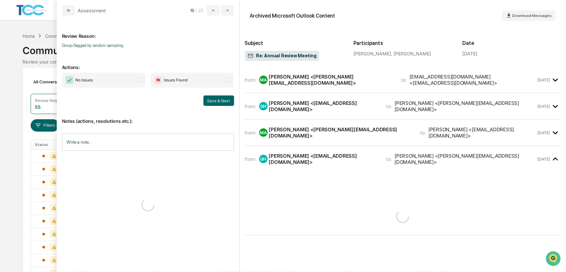
click at [126, 84] on span "No Issues" at bounding box center [104, 80] width 84 height 15
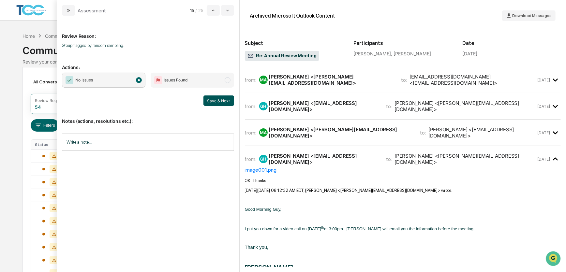
click at [219, 99] on button "Save & Next" at bounding box center [219, 101] width 31 height 10
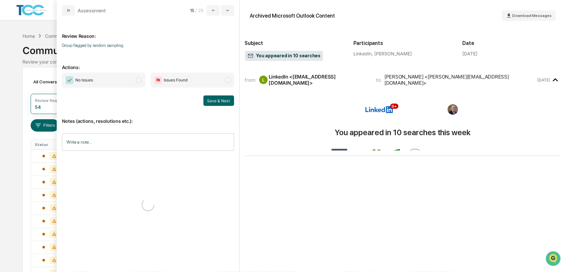
click at [126, 81] on span "No Issues" at bounding box center [104, 80] width 84 height 15
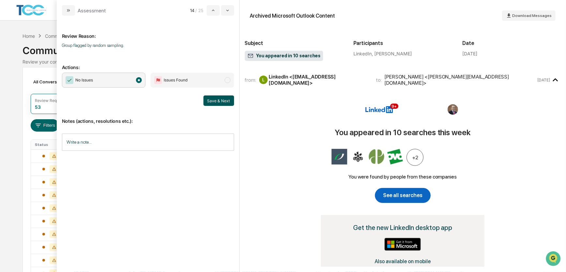
click at [217, 101] on button "Save & Next" at bounding box center [219, 101] width 31 height 10
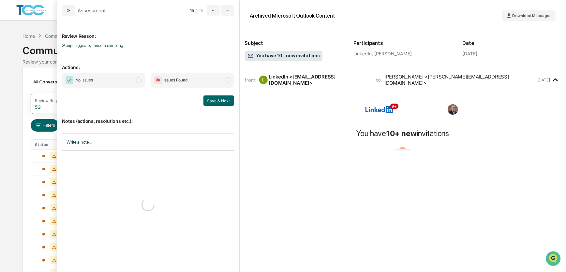
click at [120, 81] on span "No Issues" at bounding box center [104, 80] width 84 height 15
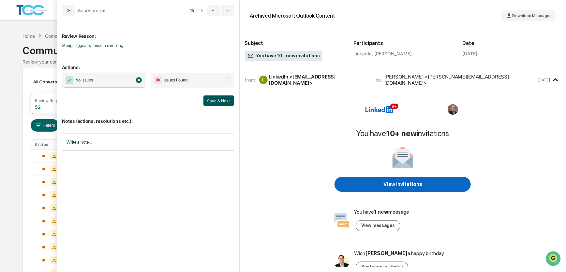
click at [217, 101] on button "Save & Next" at bounding box center [219, 101] width 31 height 10
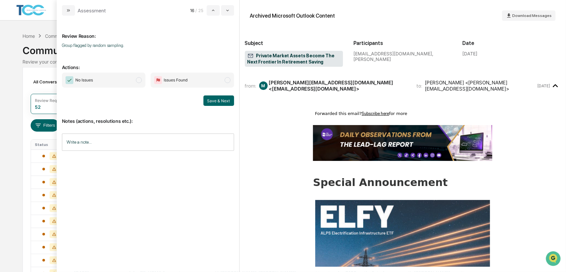
click at [122, 84] on span "No Issues" at bounding box center [104, 80] width 84 height 15
click at [216, 101] on button "Save & Next" at bounding box center [219, 101] width 31 height 10
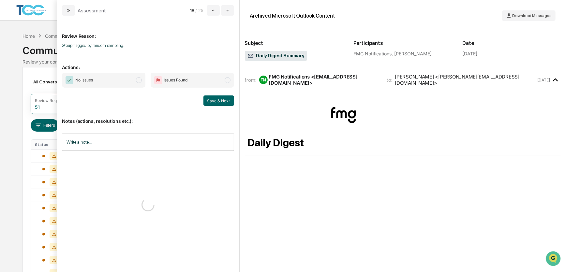
click at [117, 85] on span "No Issues" at bounding box center [104, 80] width 84 height 15
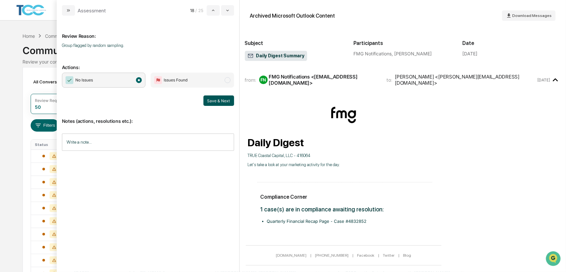
click at [213, 100] on button "Save & Next" at bounding box center [219, 101] width 31 height 10
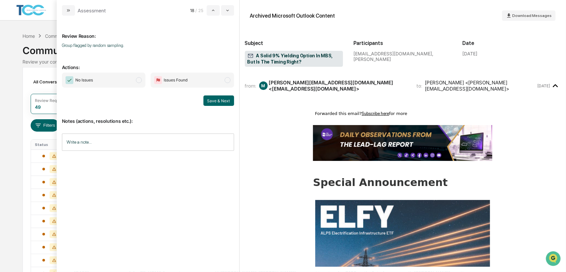
click at [116, 84] on span "No Issues" at bounding box center [104, 80] width 84 height 15
click at [215, 103] on button "Save & Next" at bounding box center [219, 101] width 31 height 10
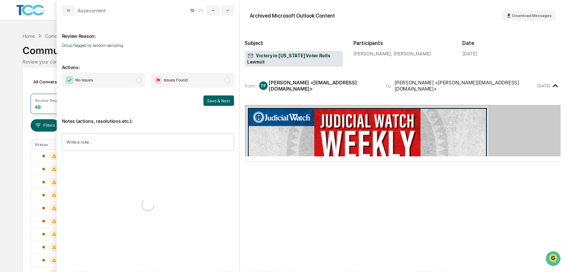
click at [117, 83] on span "No Issues" at bounding box center [104, 80] width 84 height 15
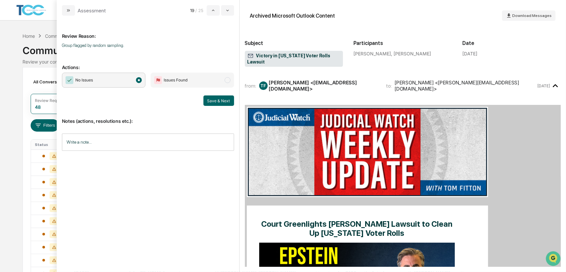
click at [218, 102] on button "Save & Next" at bounding box center [219, 101] width 31 height 10
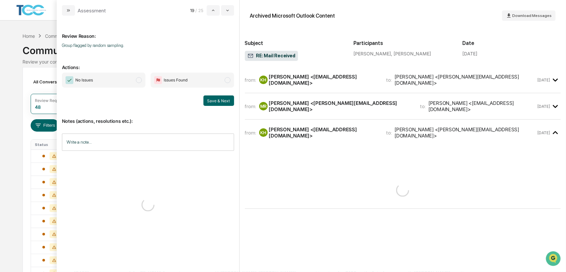
click at [127, 84] on span "No Issues" at bounding box center [104, 80] width 84 height 15
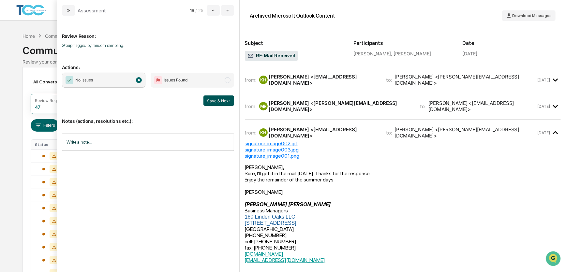
click at [219, 101] on button "Save & Next" at bounding box center [219, 101] width 31 height 10
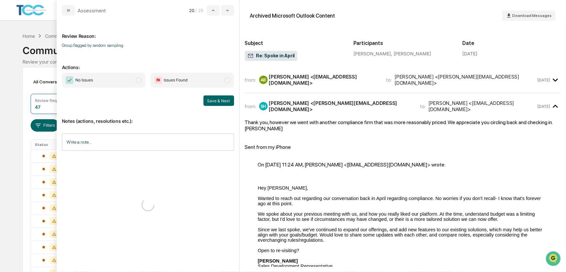
click at [123, 80] on span "No Issues" at bounding box center [104, 80] width 84 height 15
click at [215, 98] on button "Save & Next" at bounding box center [219, 101] width 31 height 10
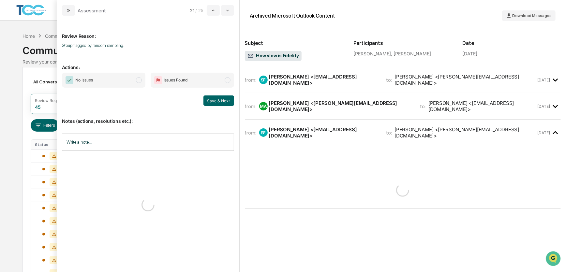
click at [110, 78] on span "No Issues" at bounding box center [104, 80] width 84 height 15
click at [210, 97] on button "Save & Next" at bounding box center [219, 101] width 31 height 10
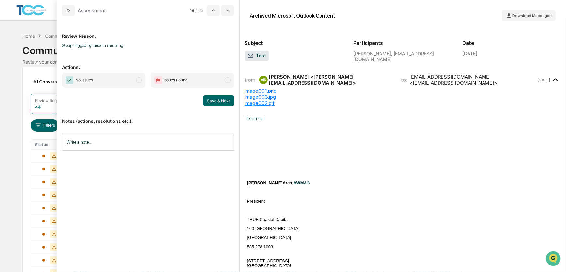
click at [119, 82] on span "No Issues" at bounding box center [104, 80] width 84 height 15
click at [205, 99] on button "Save & Next" at bounding box center [219, 101] width 31 height 10
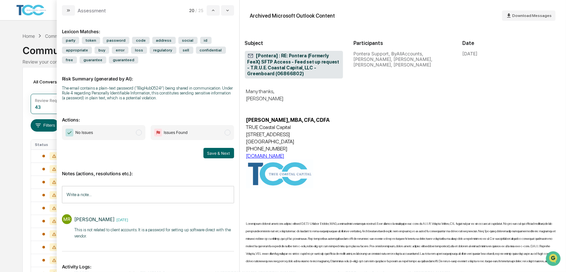
scroll to position [1156, 0]
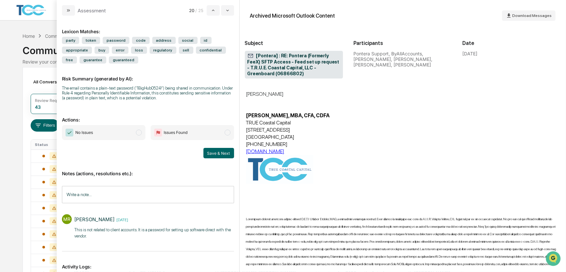
click at [118, 135] on span "No Issues" at bounding box center [104, 132] width 84 height 15
click at [215, 153] on button "Save & Next" at bounding box center [219, 153] width 31 height 10
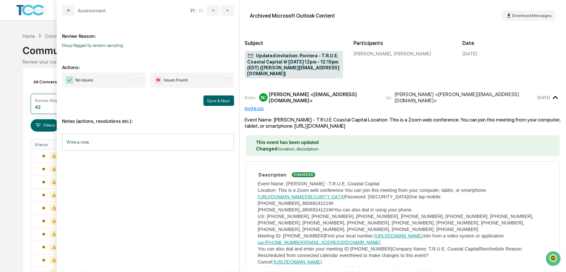
click at [107, 80] on span "No Issues" at bounding box center [104, 80] width 84 height 15
click at [218, 99] on button "Save & Next" at bounding box center [219, 101] width 31 height 10
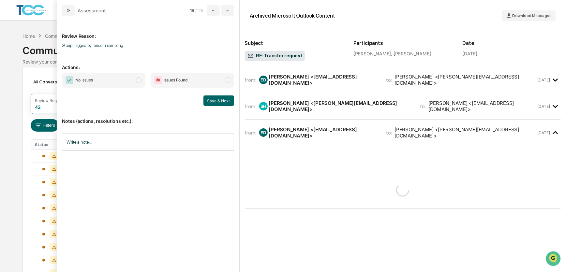
click at [121, 83] on span "No Issues" at bounding box center [104, 80] width 84 height 15
click at [212, 103] on button "Save & Next" at bounding box center [219, 101] width 31 height 10
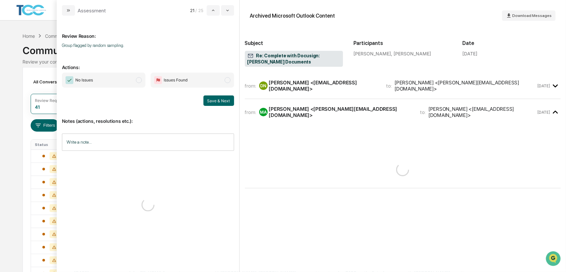
click at [124, 83] on span "No Issues" at bounding box center [104, 80] width 84 height 15
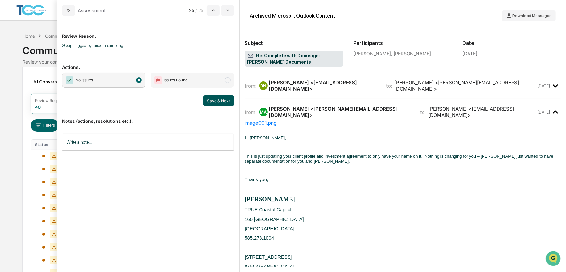
click at [217, 103] on button "Save & Next" at bounding box center [219, 101] width 31 height 10
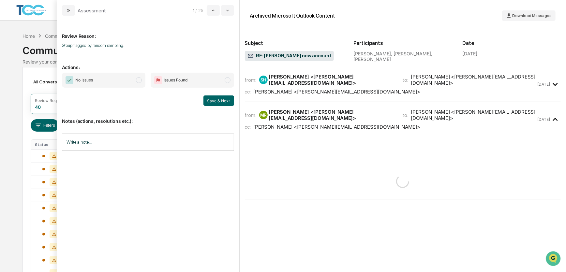
click at [128, 83] on span "No Issues" at bounding box center [104, 80] width 84 height 15
click at [212, 103] on button "Save & Next" at bounding box center [219, 101] width 31 height 10
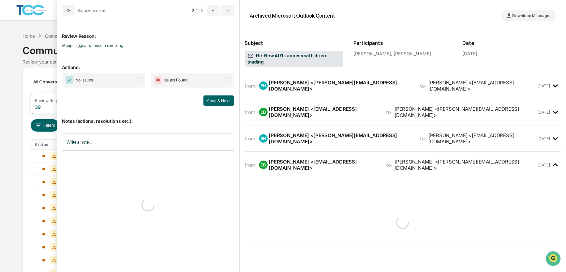
click at [116, 81] on span "No Issues" at bounding box center [104, 80] width 84 height 15
click at [214, 102] on button "Save & Next" at bounding box center [219, 101] width 31 height 10
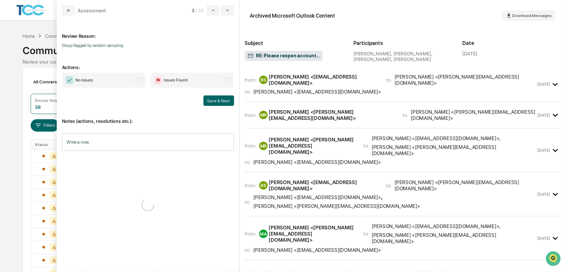
click at [125, 84] on span "No Issues" at bounding box center [104, 80] width 84 height 15
click at [212, 103] on button "Save & Next" at bounding box center [219, 101] width 31 height 10
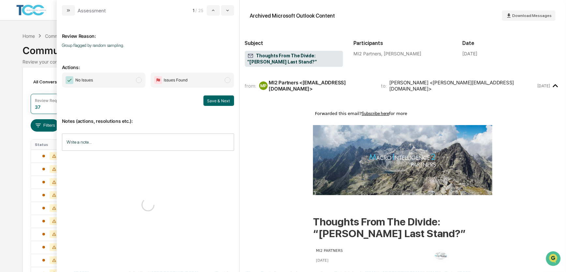
click at [124, 83] on span "No Issues" at bounding box center [104, 80] width 84 height 15
click at [212, 101] on button "Save & Next" at bounding box center [219, 101] width 31 height 10
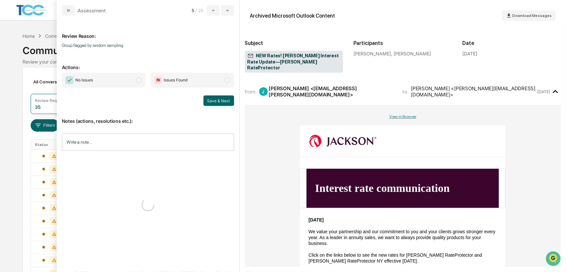
click at [123, 83] on span "No Issues" at bounding box center [104, 80] width 84 height 15
click at [213, 103] on button "Save & Next" at bounding box center [219, 101] width 31 height 10
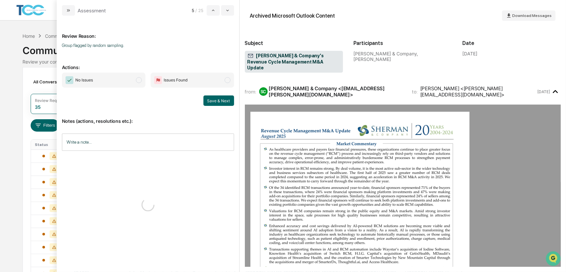
click at [127, 83] on span "No Issues" at bounding box center [104, 80] width 84 height 15
click at [214, 101] on button "Save & Next" at bounding box center [219, 101] width 31 height 10
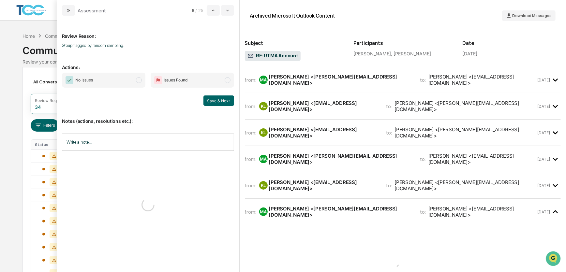
click at [120, 82] on span "No Issues" at bounding box center [104, 80] width 84 height 15
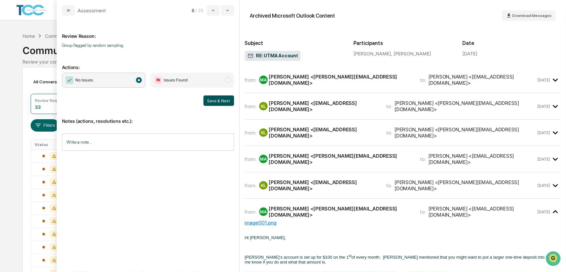
click at [209, 101] on button "Save & Next" at bounding box center [219, 101] width 31 height 10
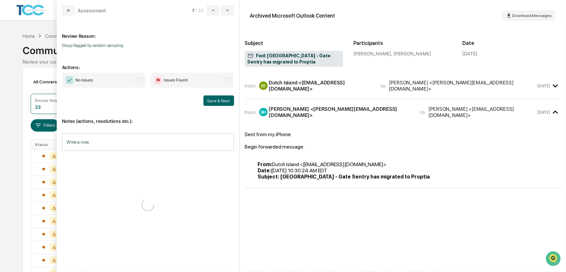
click at [118, 82] on span "No Issues" at bounding box center [104, 80] width 84 height 15
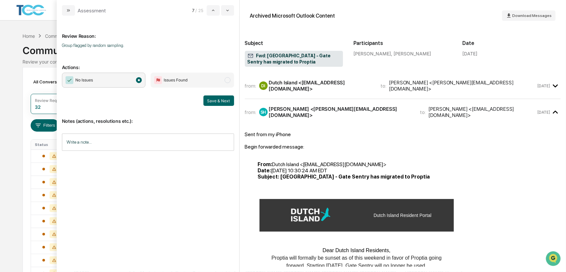
click at [201, 97] on div "Save & Next" at bounding box center [148, 101] width 172 height 10
click at [218, 101] on button "Save & Next" at bounding box center [219, 101] width 31 height 10
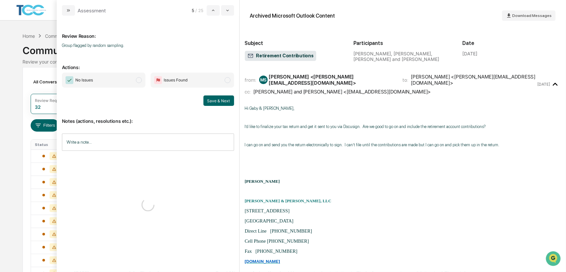
click at [121, 82] on span "No Issues" at bounding box center [104, 80] width 84 height 15
click at [211, 101] on button "Save & Next" at bounding box center [219, 101] width 31 height 10
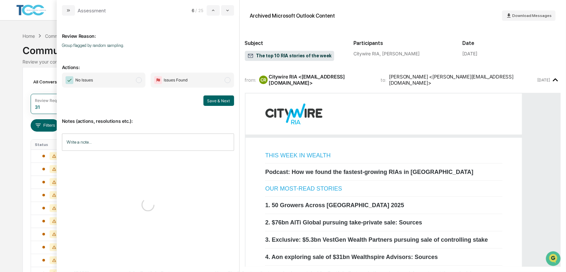
click at [121, 84] on span "No Issues" at bounding box center [104, 80] width 84 height 15
click at [211, 102] on button "Save & Next" at bounding box center [219, 101] width 31 height 10
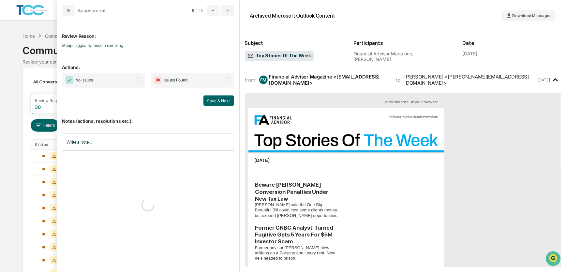
click at [124, 84] on span "No Issues" at bounding box center [104, 80] width 84 height 15
click at [218, 101] on button "Save & Next" at bounding box center [219, 101] width 31 height 10
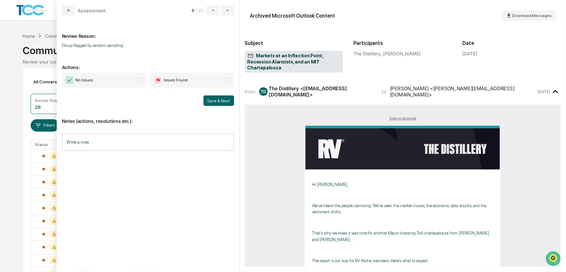
click at [126, 83] on span "No Issues" at bounding box center [104, 80] width 84 height 15
click at [212, 101] on button "Save & Next" at bounding box center [219, 101] width 31 height 10
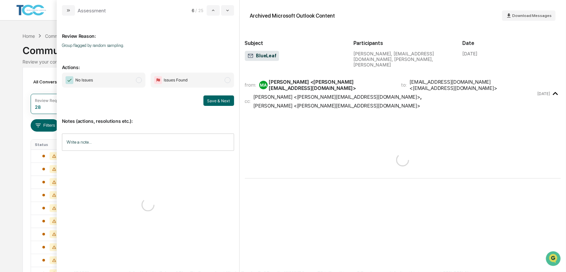
click at [128, 83] on span "No Issues" at bounding box center [104, 80] width 84 height 15
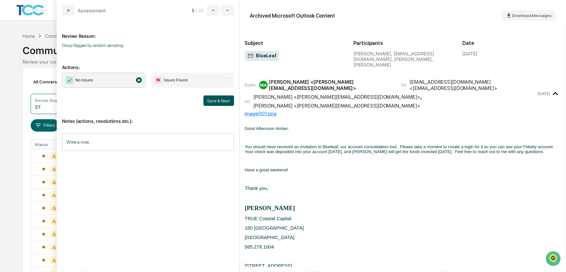
click at [216, 99] on button "Save & Next" at bounding box center [219, 101] width 31 height 10
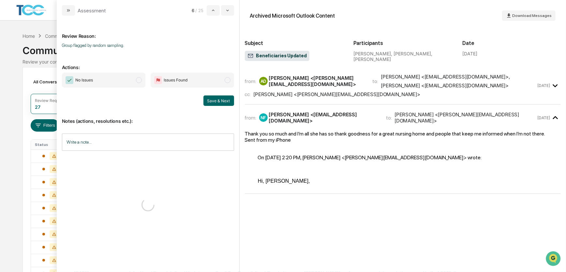
click at [130, 82] on span "No Issues" at bounding box center [104, 80] width 84 height 15
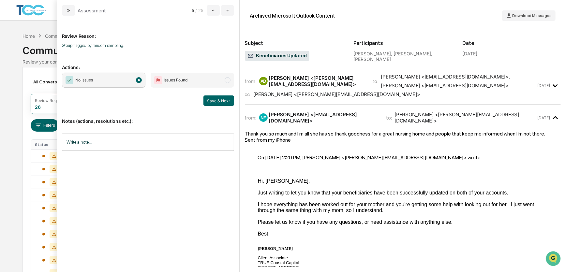
click at [215, 99] on button "Save & Next" at bounding box center [219, 101] width 31 height 10
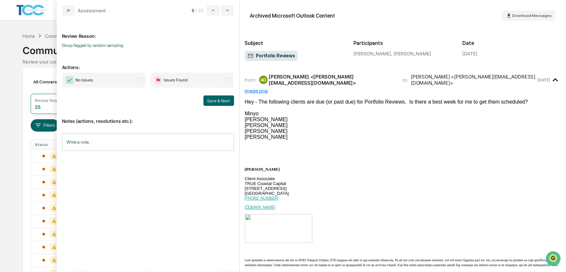
click at [126, 81] on span "No Issues" at bounding box center [104, 80] width 84 height 15
click at [213, 100] on button "Save & Next" at bounding box center [219, 101] width 31 height 10
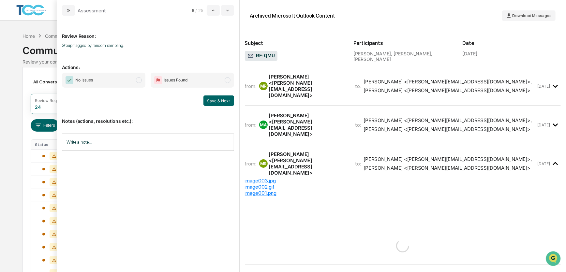
click at [127, 80] on span "No Issues" at bounding box center [104, 80] width 84 height 15
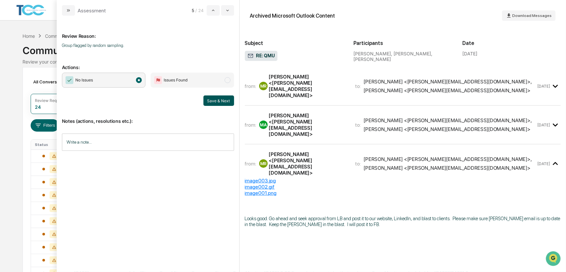
click at [218, 99] on button "Save & Next" at bounding box center [219, 101] width 31 height 10
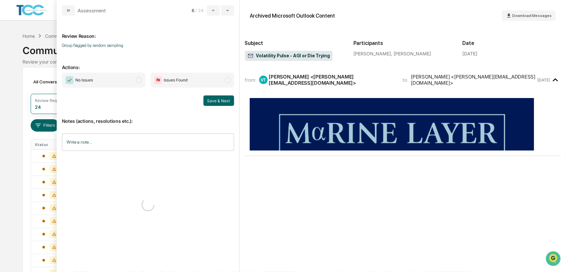
click at [129, 80] on span "No Issues" at bounding box center [104, 80] width 84 height 15
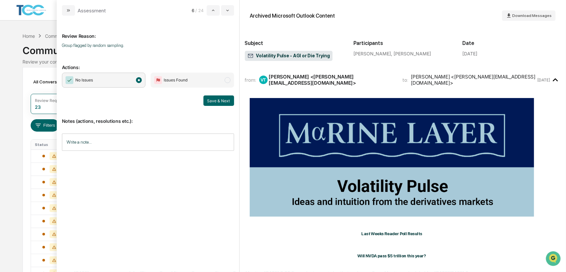
click at [216, 98] on button "Save & Next" at bounding box center [219, 101] width 31 height 10
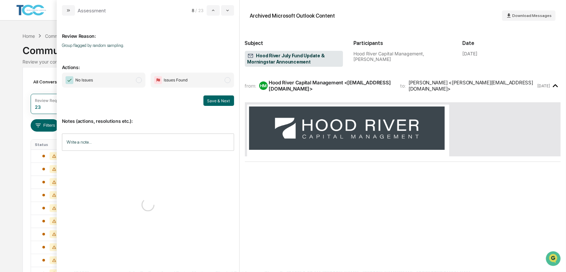
click at [128, 81] on span "No Issues" at bounding box center [104, 80] width 84 height 15
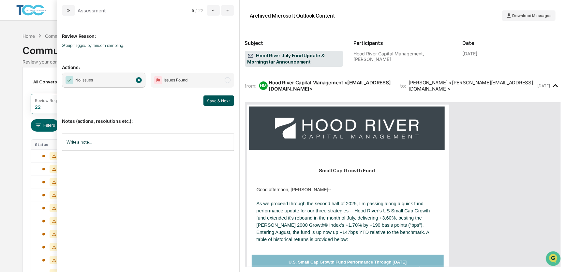
click at [207, 99] on button "Save & Next" at bounding box center [219, 101] width 31 height 10
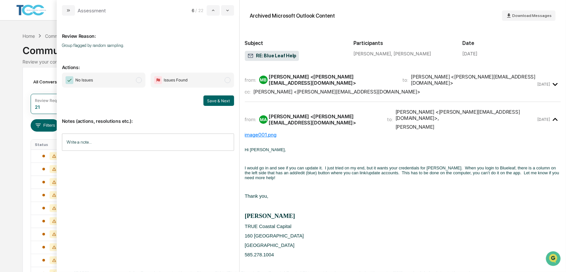
click at [123, 79] on span "No Issues" at bounding box center [104, 80] width 84 height 15
click at [220, 101] on button "Save & Next" at bounding box center [219, 101] width 31 height 10
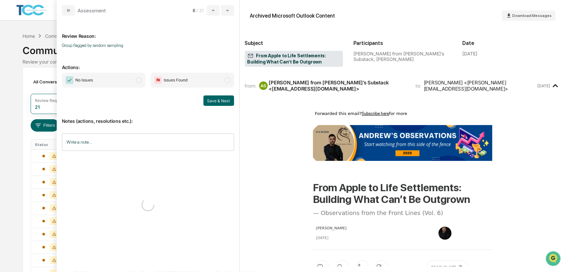
click at [132, 79] on span "No Issues" at bounding box center [104, 80] width 84 height 15
click at [220, 100] on button "Save & Next" at bounding box center [219, 101] width 31 height 10
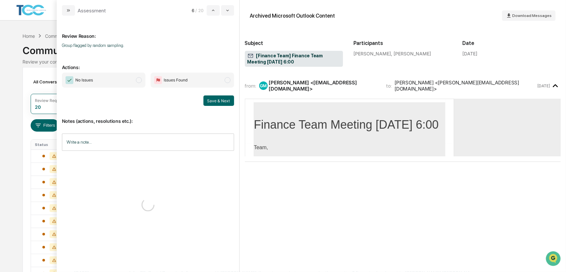
click at [129, 80] on span "No Issues" at bounding box center [104, 80] width 84 height 15
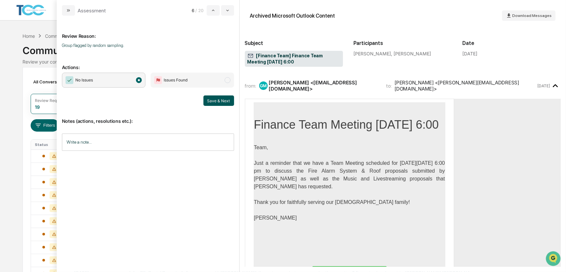
click at [218, 99] on button "Save & Next" at bounding box center [219, 101] width 31 height 10
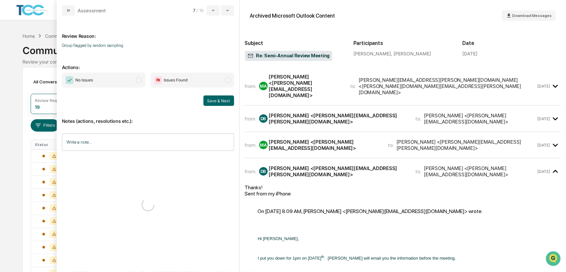
click at [122, 80] on span "No Issues" at bounding box center [104, 80] width 84 height 15
click at [210, 97] on button "Save & Next" at bounding box center [219, 101] width 31 height 10
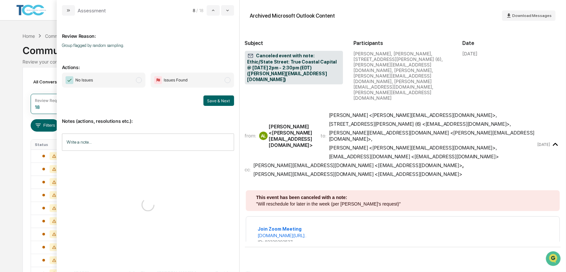
click at [122, 79] on span "No Issues" at bounding box center [104, 80] width 84 height 15
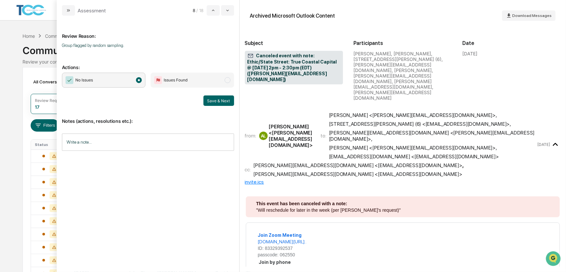
click at [215, 99] on button "Save & Next" at bounding box center [219, 101] width 31 height 10
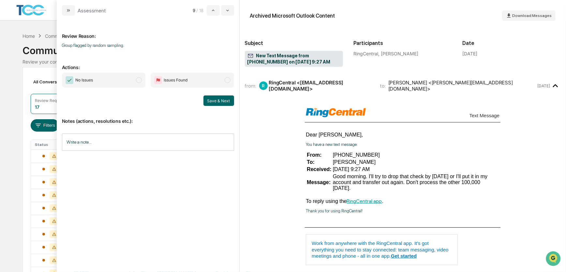
click at [132, 80] on span "No Issues" at bounding box center [104, 80] width 84 height 15
click at [212, 98] on button "Save & Next" at bounding box center [219, 101] width 31 height 10
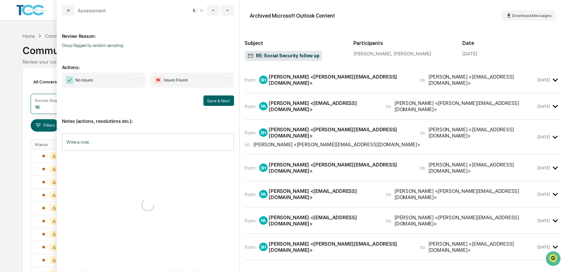
click at [126, 79] on span "No Issues" at bounding box center [104, 80] width 84 height 15
click at [218, 98] on button "Save & Next" at bounding box center [219, 101] width 31 height 10
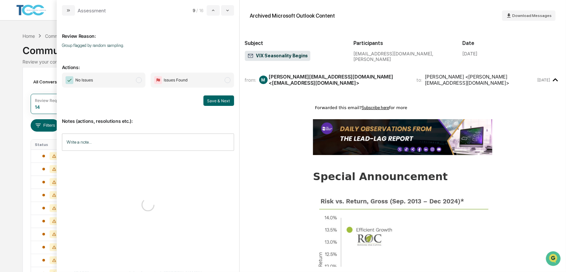
click at [132, 79] on span "No Issues" at bounding box center [104, 80] width 84 height 15
click at [209, 96] on button "Save & Next" at bounding box center [219, 101] width 31 height 10
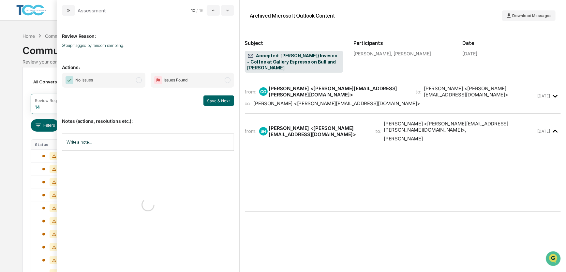
click at [127, 79] on span "No Issues" at bounding box center [104, 80] width 84 height 15
click at [222, 98] on button "Save & Next" at bounding box center [219, 101] width 31 height 10
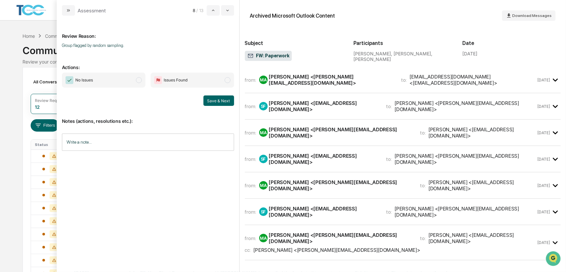
click at [134, 80] on span "No Issues" at bounding box center [104, 80] width 84 height 15
click at [215, 99] on button "Save & Next" at bounding box center [219, 101] width 31 height 10
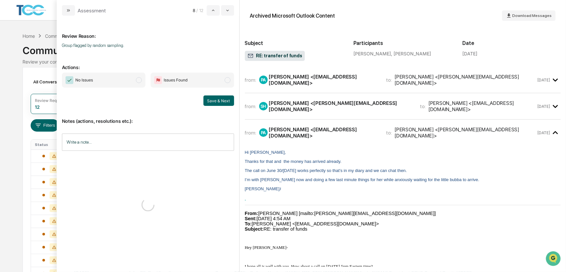
click at [130, 81] on span "No Issues" at bounding box center [104, 80] width 84 height 15
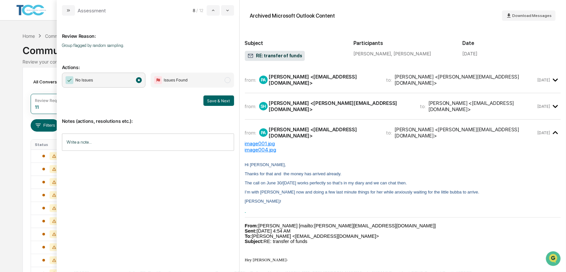
drag, startPoint x: 219, startPoint y: 99, endPoint x: 214, endPoint y: 99, distance: 4.6
click at [219, 100] on button "Save & Next" at bounding box center [219, 101] width 31 height 10
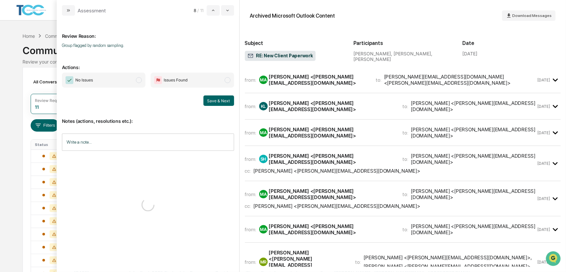
click at [127, 82] on span "No Issues" at bounding box center [104, 80] width 84 height 15
click at [213, 99] on button "Save & Next" at bounding box center [219, 101] width 31 height 10
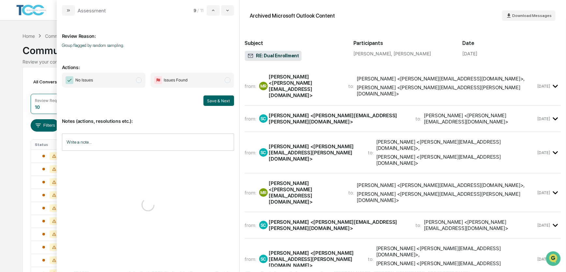
click at [133, 81] on span "No Issues" at bounding box center [104, 80] width 84 height 15
click at [216, 99] on button "Save & Next" at bounding box center [219, 101] width 31 height 10
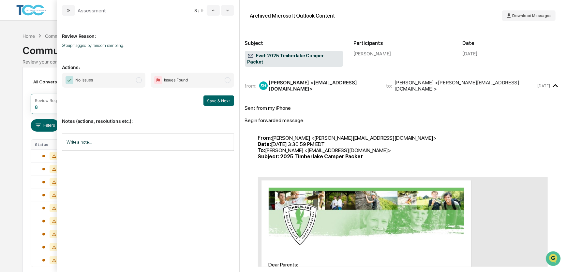
click at [131, 82] on span "No Issues" at bounding box center [104, 80] width 84 height 15
click at [215, 99] on button "Save & Next" at bounding box center [219, 101] width 31 height 10
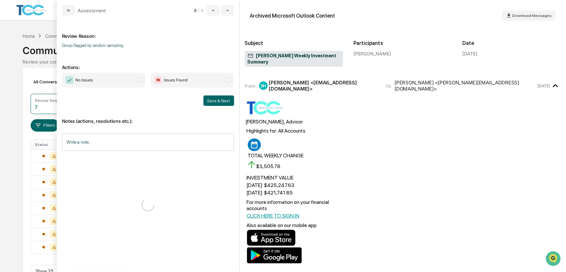
click at [134, 82] on span "No Issues" at bounding box center [104, 80] width 84 height 15
click at [212, 98] on button "Save & Next" at bounding box center [219, 101] width 31 height 10
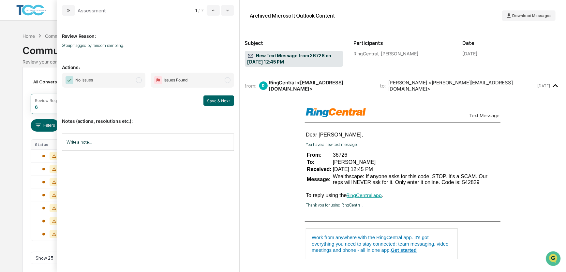
click at [134, 81] on span "No Issues" at bounding box center [104, 80] width 84 height 15
click at [230, 99] on button "Save & Next" at bounding box center [219, 101] width 31 height 10
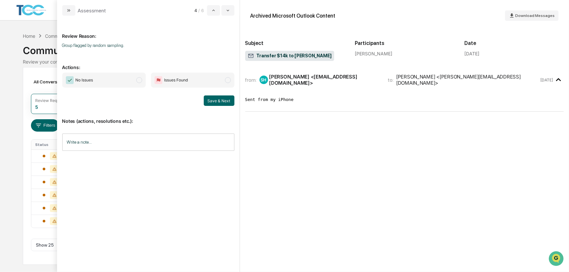
click at [136, 84] on span "No Issues" at bounding box center [104, 80] width 84 height 15
click at [213, 100] on button "Save & Next" at bounding box center [219, 101] width 31 height 10
click at [132, 83] on span "No Issues" at bounding box center [104, 80] width 84 height 15
click at [227, 99] on button "Save & Next" at bounding box center [219, 101] width 31 height 10
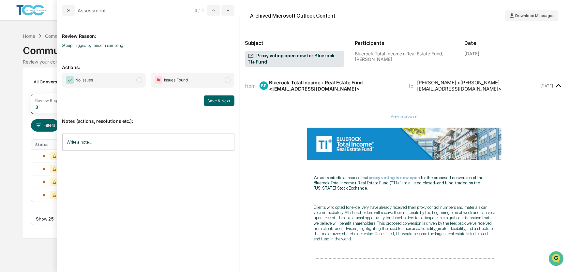
click at [117, 77] on span "No Issues" at bounding box center [104, 80] width 84 height 15
click at [215, 96] on button "Save & Next" at bounding box center [219, 101] width 31 height 10
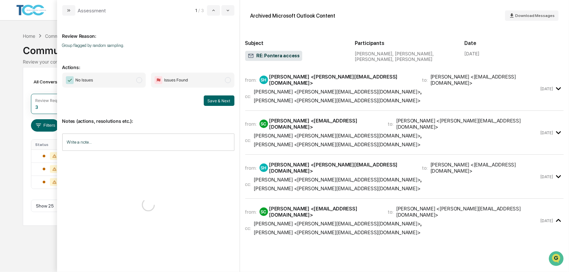
click at [108, 77] on span "No Issues" at bounding box center [104, 80] width 84 height 15
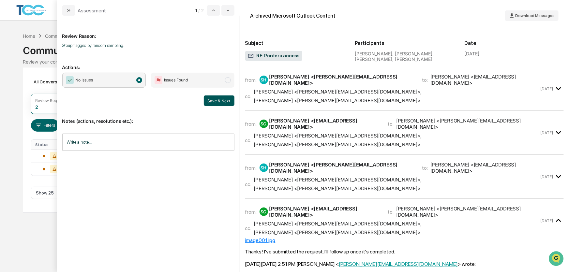
click at [212, 98] on button "Save & Next" at bounding box center [219, 101] width 31 height 10
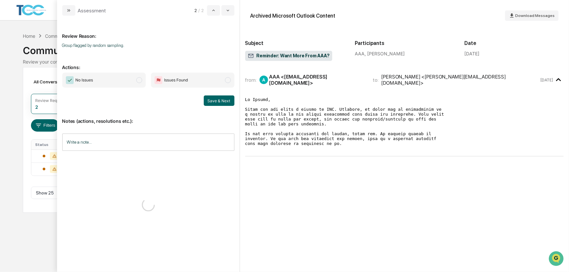
click at [118, 79] on span "No Issues" at bounding box center [104, 80] width 84 height 15
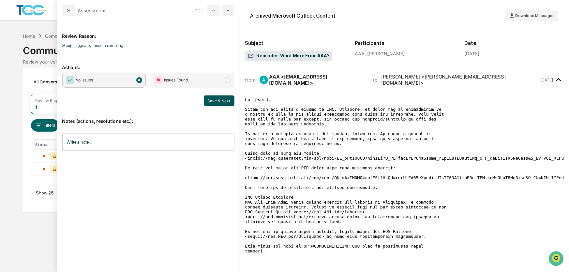
click at [217, 98] on button "Save & Next" at bounding box center [219, 101] width 31 height 10
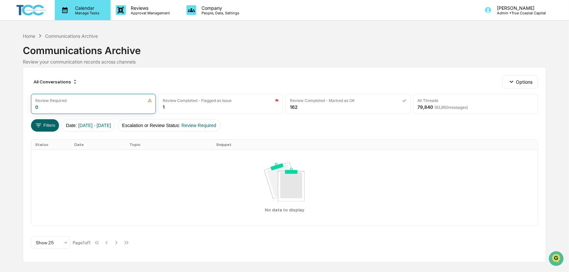
click at [85, 11] on p "Manage Tasks" at bounding box center [86, 13] width 33 height 5
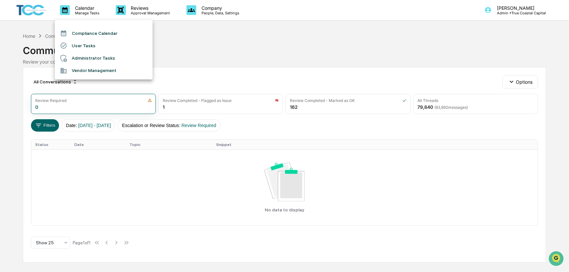
click at [86, 55] on li "Administrator Tasks" at bounding box center [104, 58] width 98 height 12
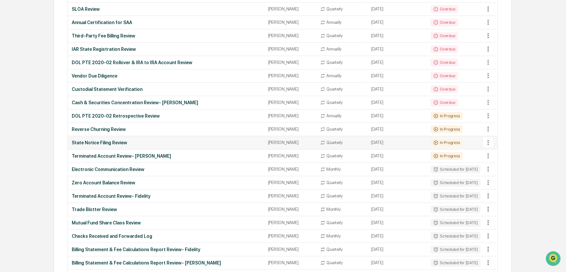
scroll to position [148, 0]
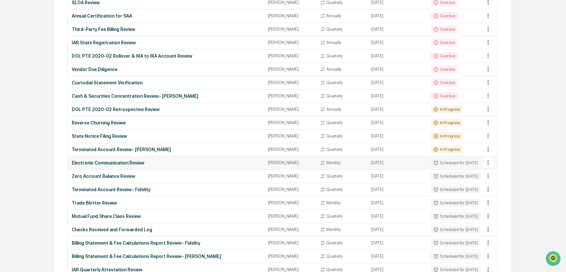
click at [210, 162] on div "Electronic Communication Review" at bounding box center [166, 162] width 189 height 5
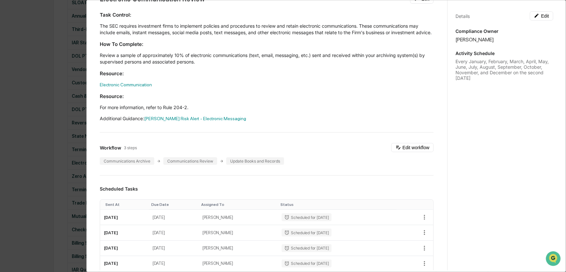
scroll to position [0, 0]
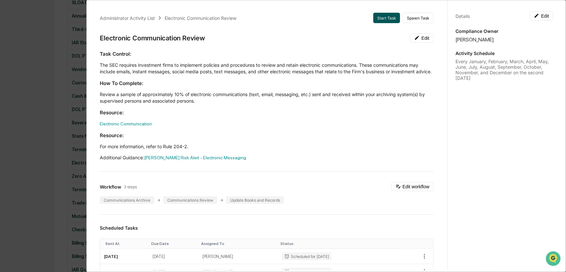
click at [383, 19] on button "Start Task" at bounding box center [386, 18] width 27 height 10
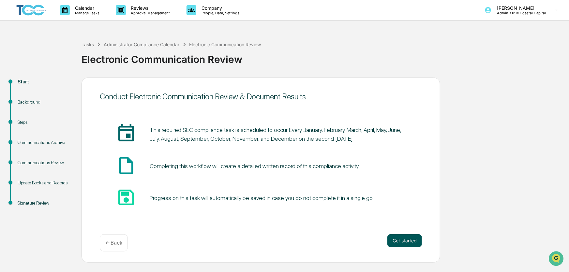
click at [398, 241] on button "Get started" at bounding box center [405, 241] width 35 height 13
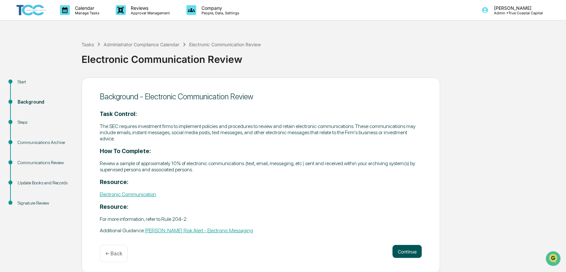
click at [404, 249] on button "Continue" at bounding box center [407, 251] width 29 height 13
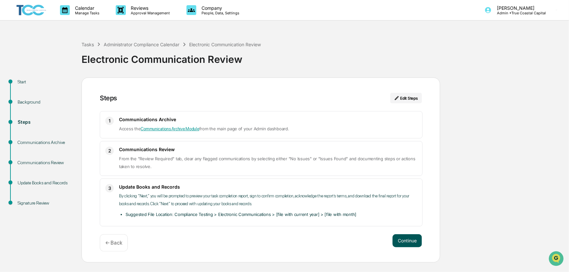
click at [408, 239] on button "Continue" at bounding box center [407, 241] width 29 height 13
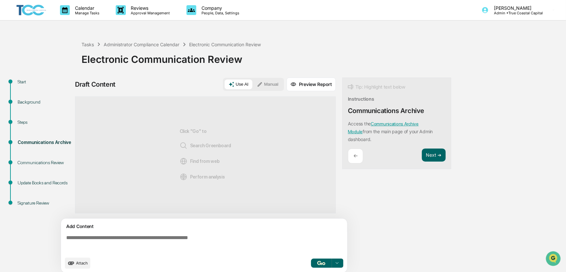
click at [275, 86] on button "Manual" at bounding box center [267, 85] width 29 height 10
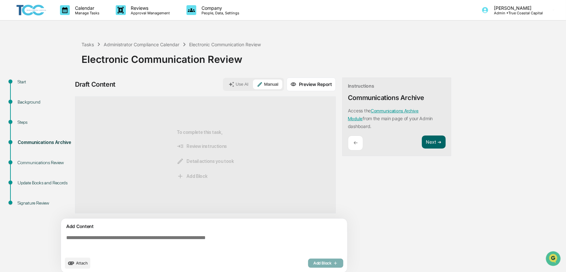
click at [258, 236] on textarea at bounding box center [206, 244] width 284 height 23
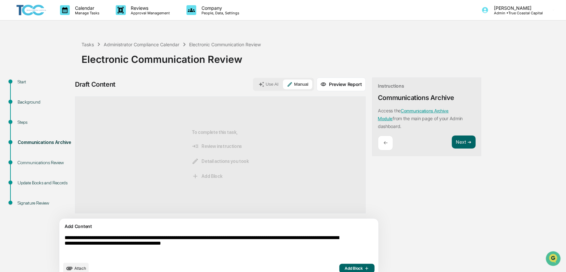
click at [209, 246] on textarea "**********" at bounding box center [204, 247] width 284 height 29
click at [217, 244] on textarea "**********" at bounding box center [204, 247] width 284 height 29
click at [239, 245] on textarea "**********" at bounding box center [204, 247] width 284 height 29
type textarea "**********"
click at [345, 269] on span "Add Block" at bounding box center [357, 268] width 25 height 5
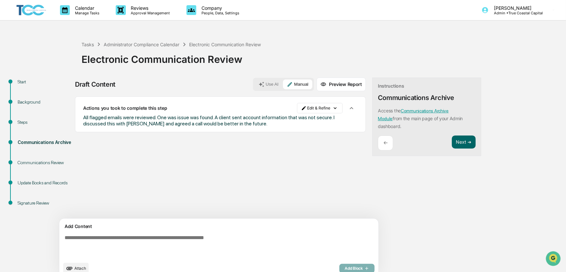
click at [206, 239] on textarea at bounding box center [204, 247] width 284 height 29
type textarea "**********"
click at [345, 268] on span "Add Block" at bounding box center [357, 268] width 25 height 5
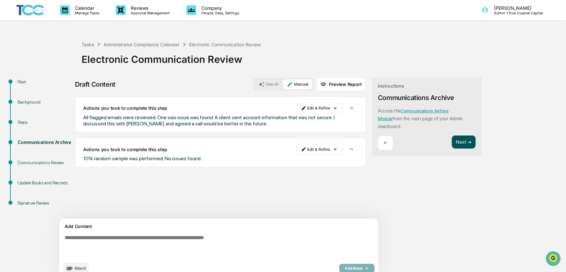
click at [452, 142] on button "Next ➔" at bounding box center [464, 142] width 24 height 13
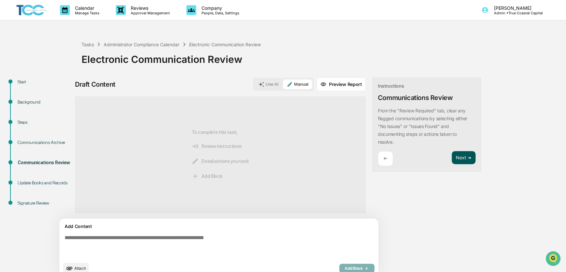
click at [452, 156] on button "Next ➔" at bounding box center [464, 157] width 24 height 13
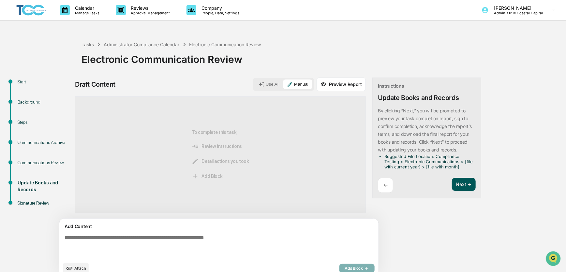
click at [452, 181] on button "Next ➔" at bounding box center [464, 184] width 24 height 13
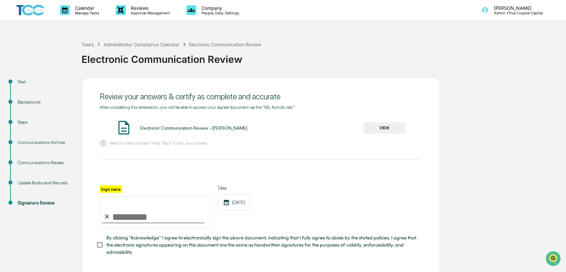
click at [394, 125] on button "VIEW" at bounding box center [385, 128] width 42 height 11
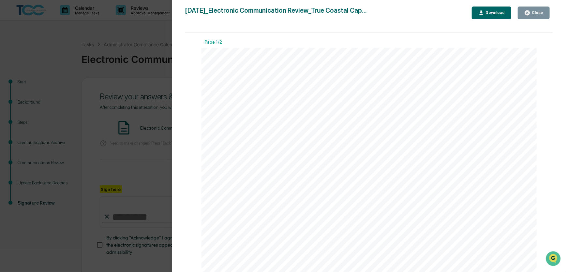
click at [485, 13] on icon "button" at bounding box center [482, 13] width 6 height 6
click at [548, 25] on div "2025-09-04_Electronic Communication Review_True Coastal Cap... Close Download P…" at bounding box center [369, 143] width 368 height 272
click at [540, 13] on div "Close" at bounding box center [537, 12] width 13 height 5
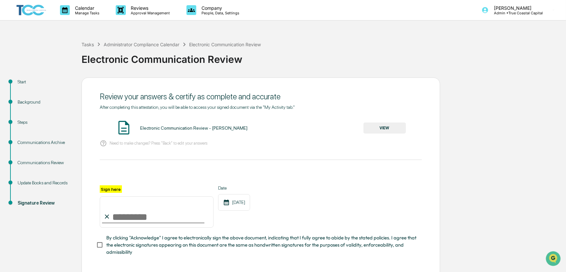
click at [182, 211] on input "Sign here" at bounding box center [157, 212] width 114 height 31
type input "**********"
click at [342, 206] on div "**********" at bounding box center [261, 207] width 322 height 42
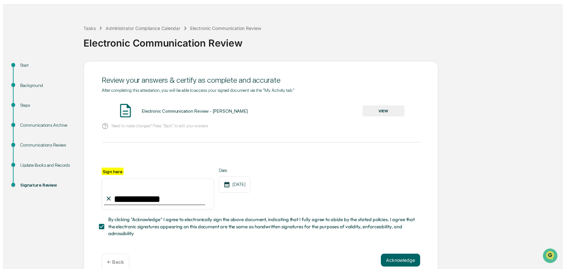
scroll to position [31, 0]
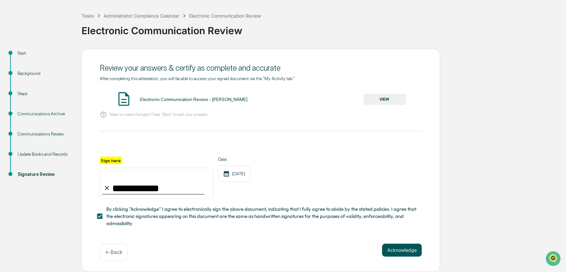
click at [402, 253] on button "Acknowledge" at bounding box center [402, 250] width 40 height 13
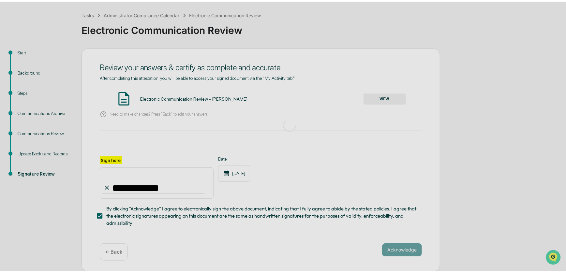
scroll to position [0, 0]
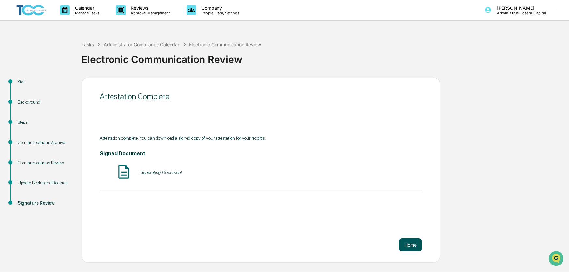
click at [409, 244] on button "Home" at bounding box center [410, 245] width 23 height 13
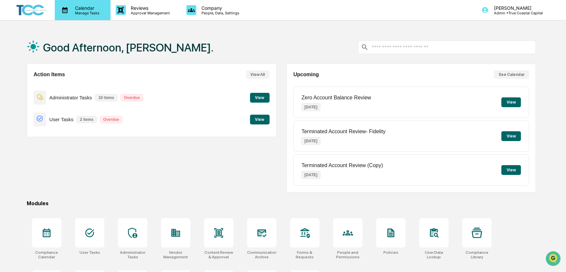
click at [71, 8] on p "Calendar" at bounding box center [86, 8] width 33 height 6
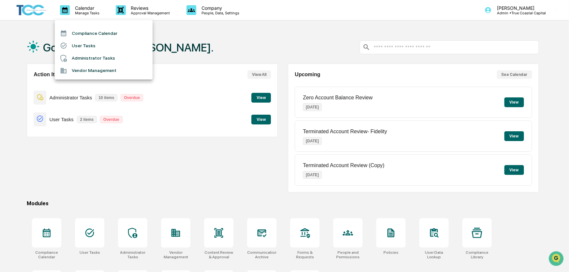
click at [75, 56] on li "Administrator Tasks" at bounding box center [104, 58] width 98 height 12
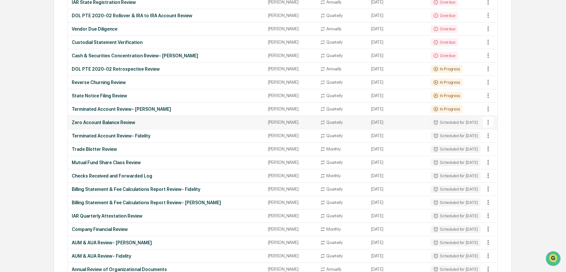
scroll to position [192, 0]
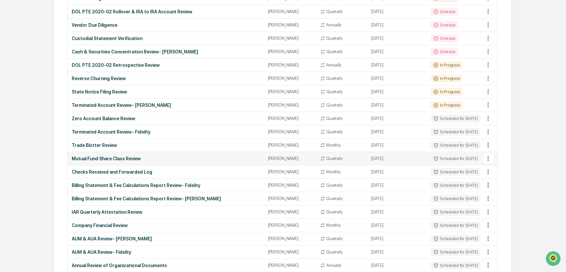
click at [285, 158] on div "[PERSON_NAME]" at bounding box center [290, 158] width 44 height 5
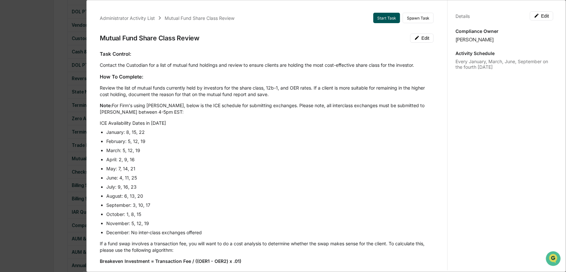
click at [378, 19] on button "Start Task" at bounding box center [386, 18] width 27 height 10
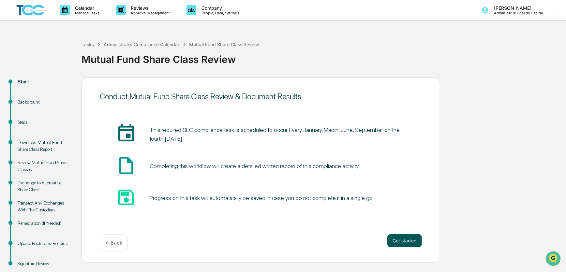
click at [402, 239] on button "Get started" at bounding box center [405, 241] width 35 height 13
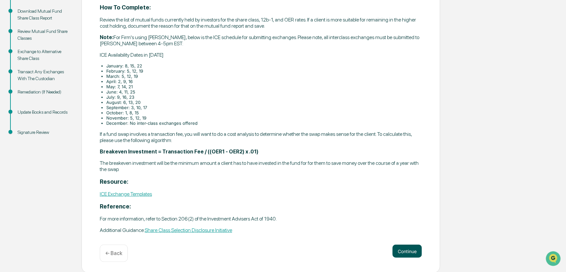
click at [401, 250] on button "Continue" at bounding box center [407, 251] width 29 height 13
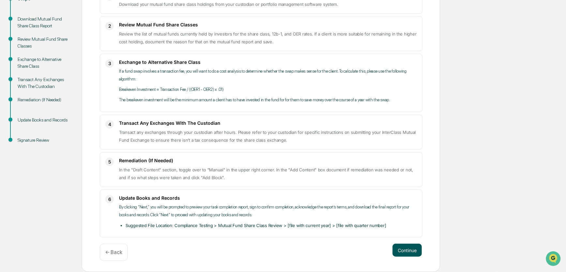
click at [403, 248] on button "Continue" at bounding box center [407, 250] width 29 height 13
